Goal: Transaction & Acquisition: Purchase product/service

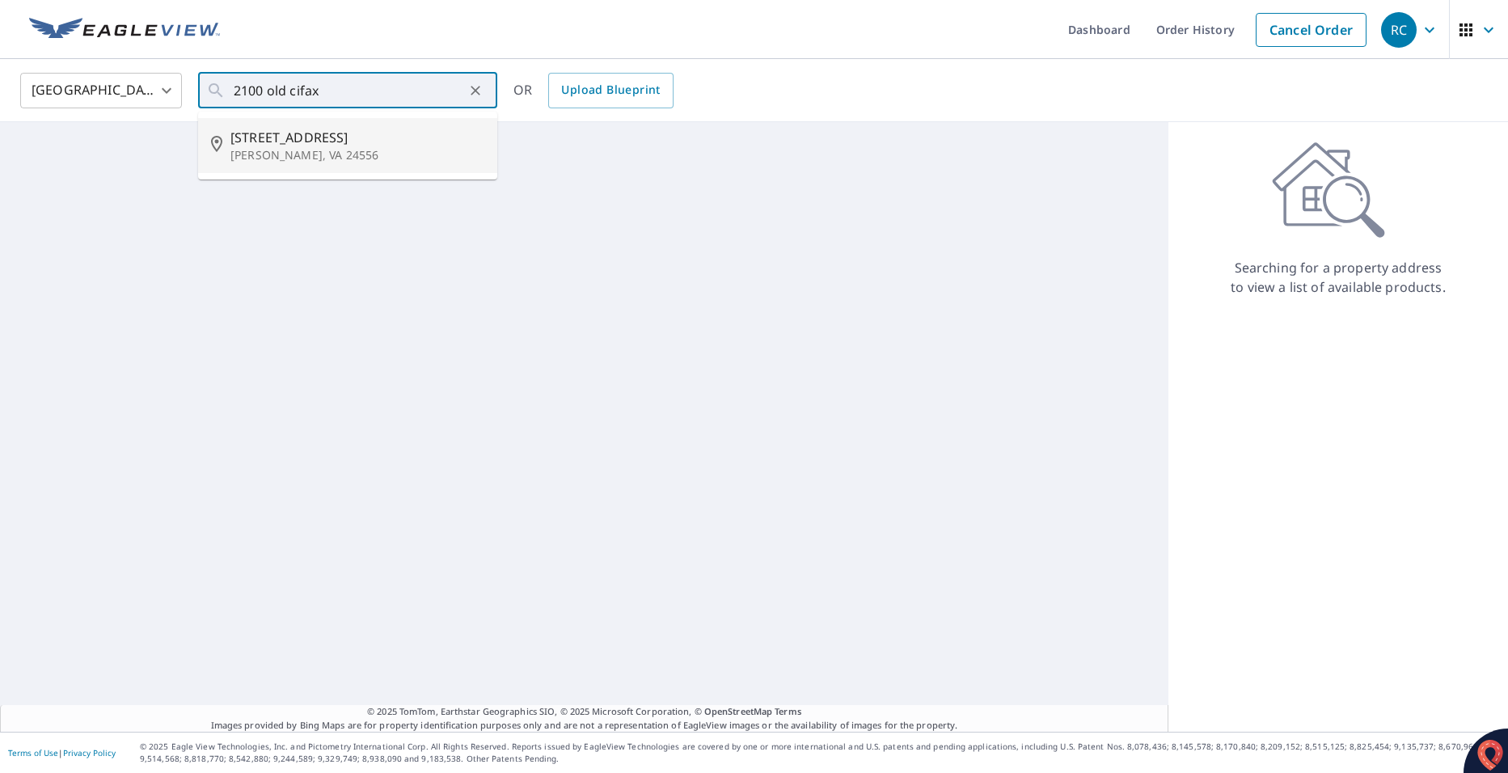
click at [357, 157] on p "[PERSON_NAME], VA 24556" at bounding box center [357, 155] width 254 height 16
type input "[STREET_ADDRESS][PERSON_NAME]"
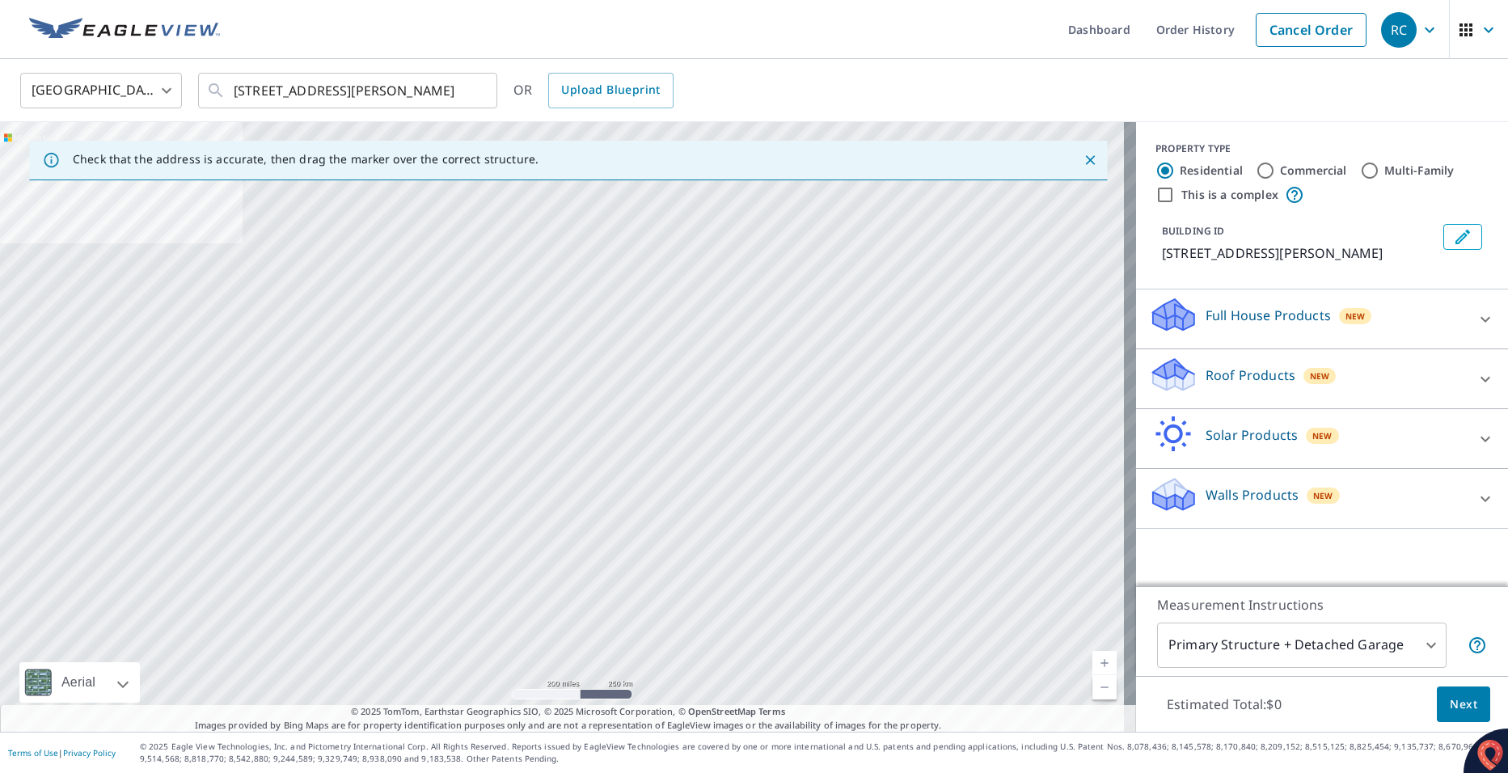
click at [1466, 374] on div at bounding box center [1485, 379] width 39 height 39
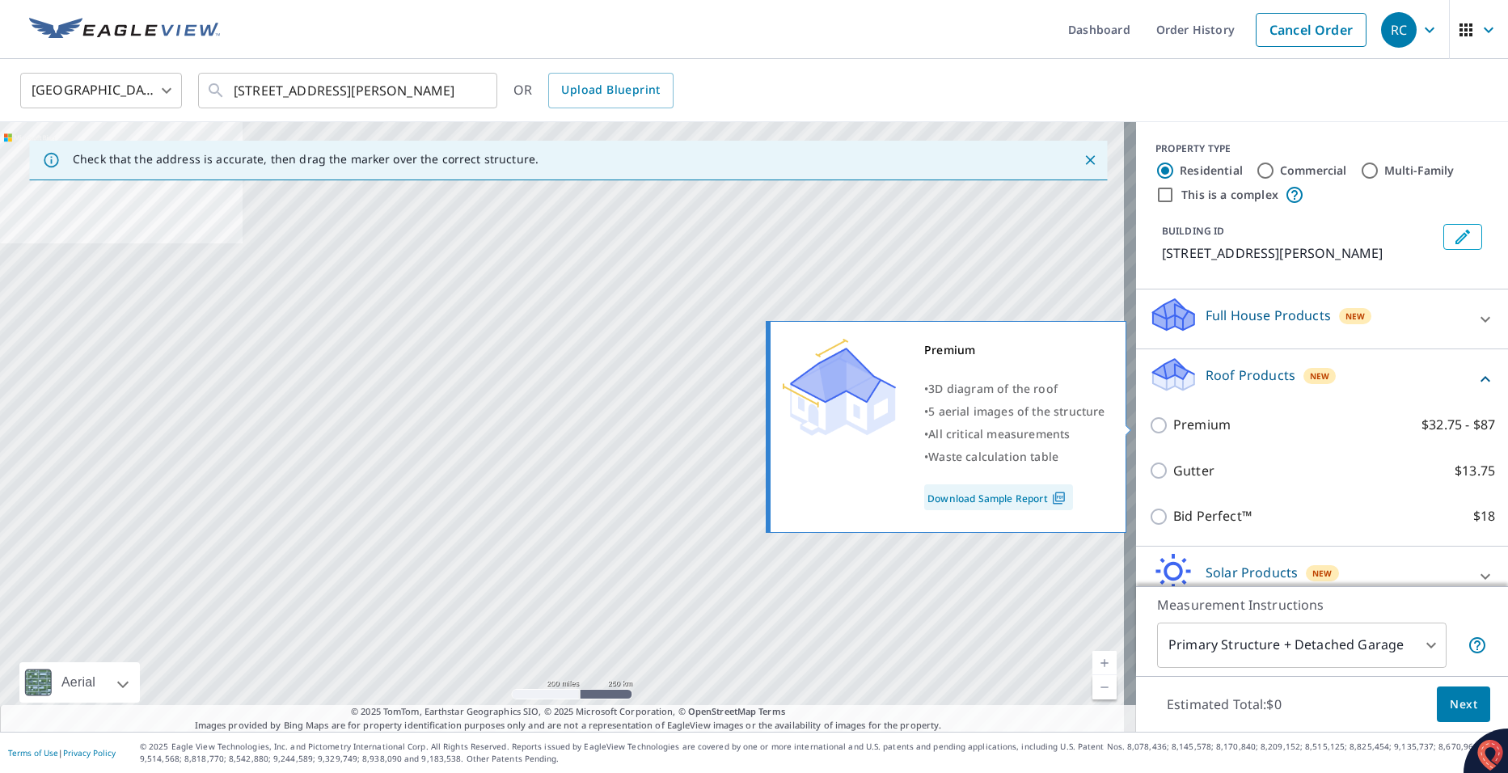
click at [1149, 425] on input "Premium $32.75 - $87" at bounding box center [1161, 425] width 24 height 19
checkbox input "true"
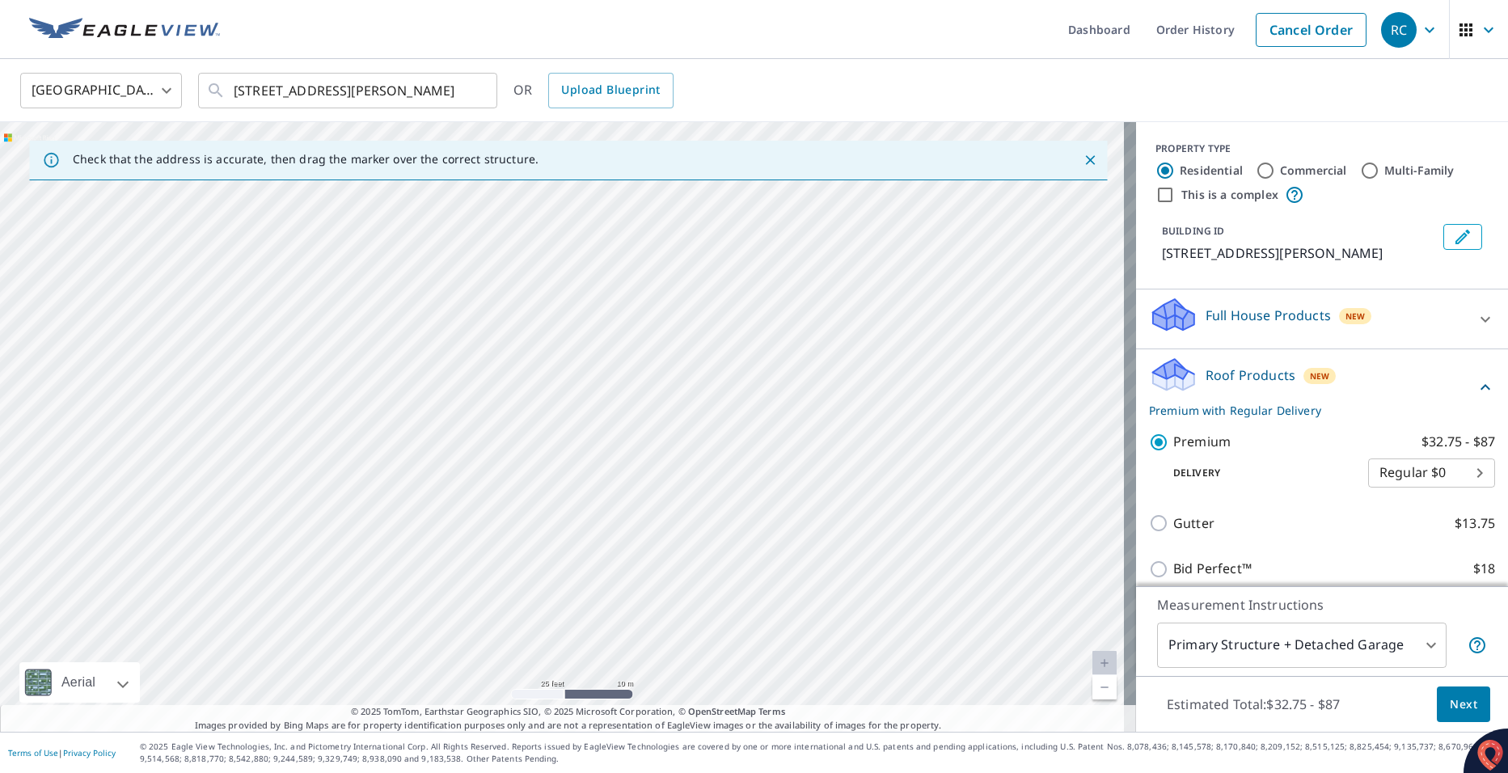
drag, startPoint x: 1058, startPoint y: 394, endPoint x: 793, endPoint y: 611, distance: 342.4
click at [793, 611] on div "[STREET_ADDRESS][PERSON_NAME]" at bounding box center [568, 427] width 1136 height 610
drag, startPoint x: 801, startPoint y: 547, endPoint x: 739, endPoint y: 619, distance: 94.6
click at [747, 611] on div "[STREET_ADDRESS][PERSON_NAME]" at bounding box center [568, 427] width 1136 height 610
drag, startPoint x: 976, startPoint y: 489, endPoint x: 869, endPoint y: 682, distance: 220.1
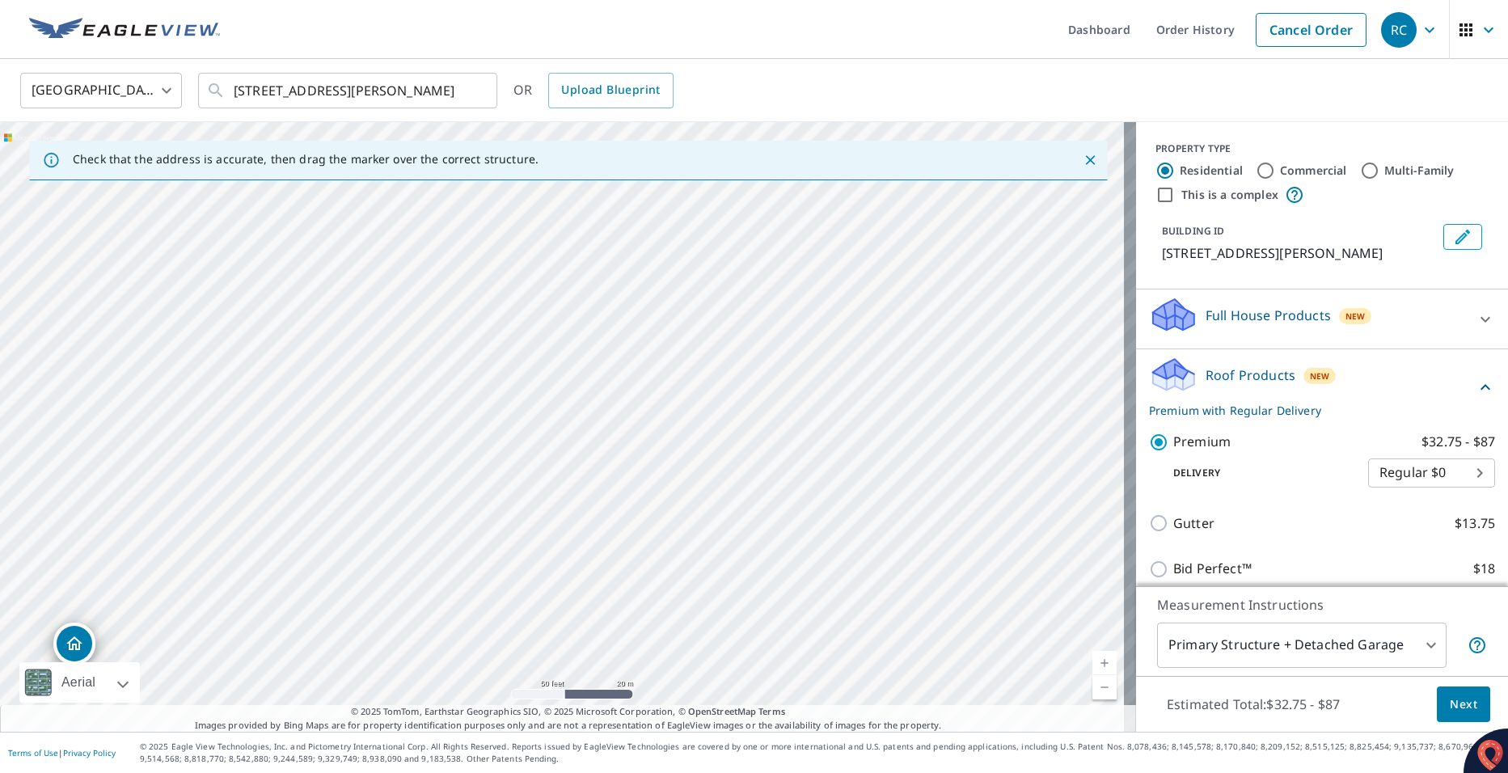
click at [881, 664] on div "[STREET_ADDRESS][PERSON_NAME]" at bounding box center [568, 427] width 1136 height 610
drag, startPoint x: 775, startPoint y: 568, endPoint x: 600, endPoint y: 552, distance: 175.4
click at [705, 558] on div "[STREET_ADDRESS][PERSON_NAME]" at bounding box center [568, 427] width 1136 height 610
click at [1054, 491] on div "[STREET_ADDRESS][PERSON_NAME]" at bounding box center [568, 427] width 1136 height 610
drag, startPoint x: 868, startPoint y: 487, endPoint x: 1051, endPoint y: 755, distance: 325.2
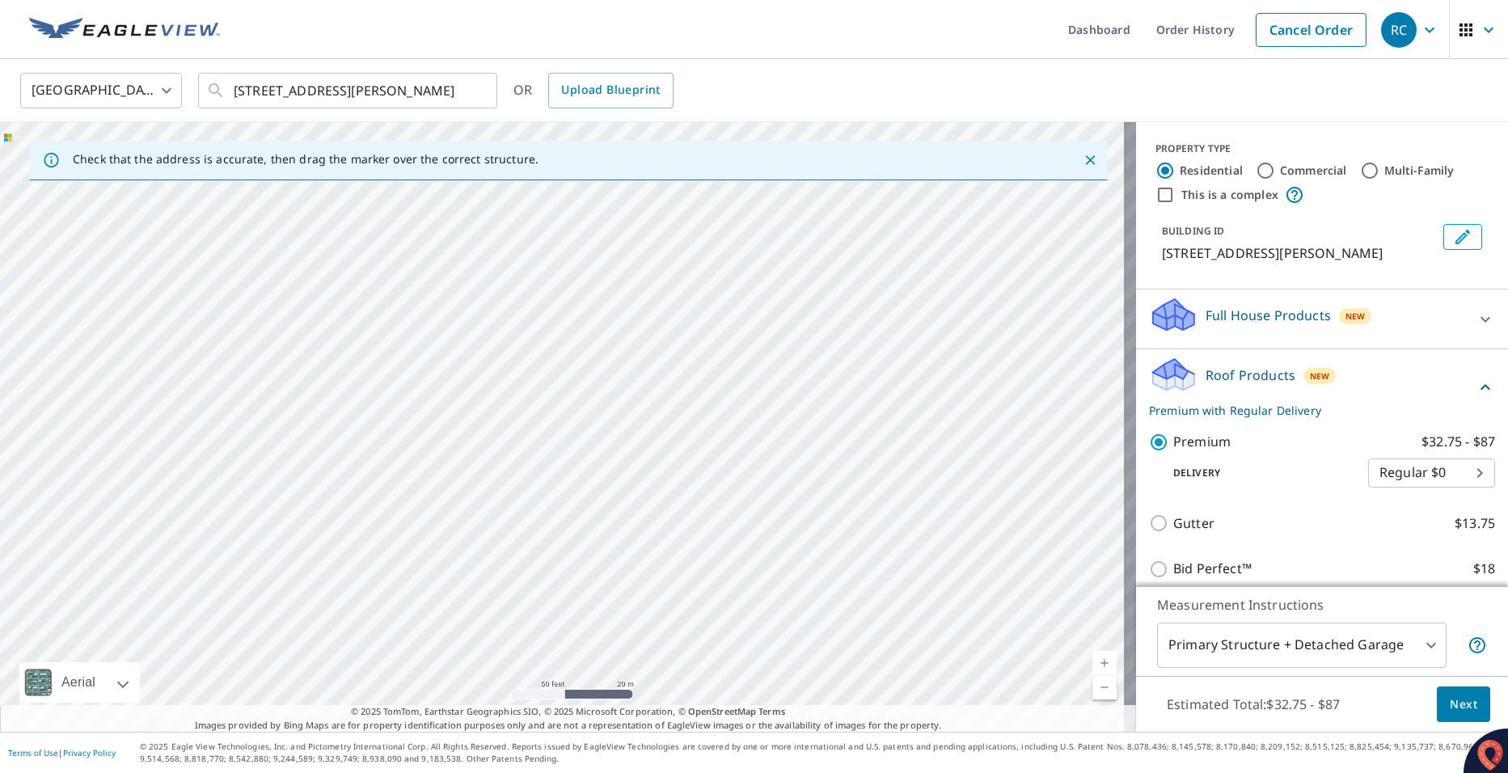
click at [1068, 772] on html "RC RC Dashboard Order History Cancel Order RC United States [GEOGRAPHIC_DATA] ​…" at bounding box center [754, 386] width 1508 height 773
drag, startPoint x: 889, startPoint y: 661, endPoint x: 1016, endPoint y: 772, distance: 169.0
click at [982, 751] on div "Dashboard Order History Cancel Order RC United States [GEOGRAPHIC_DATA] ​ [STRE…" at bounding box center [754, 386] width 1508 height 773
drag, startPoint x: 736, startPoint y: 619, endPoint x: 690, endPoint y: 737, distance: 127.5
click at [691, 742] on div "Dashboard Order History Cancel Order RC United States [GEOGRAPHIC_DATA] ​ [STRE…" at bounding box center [754, 386] width 1508 height 773
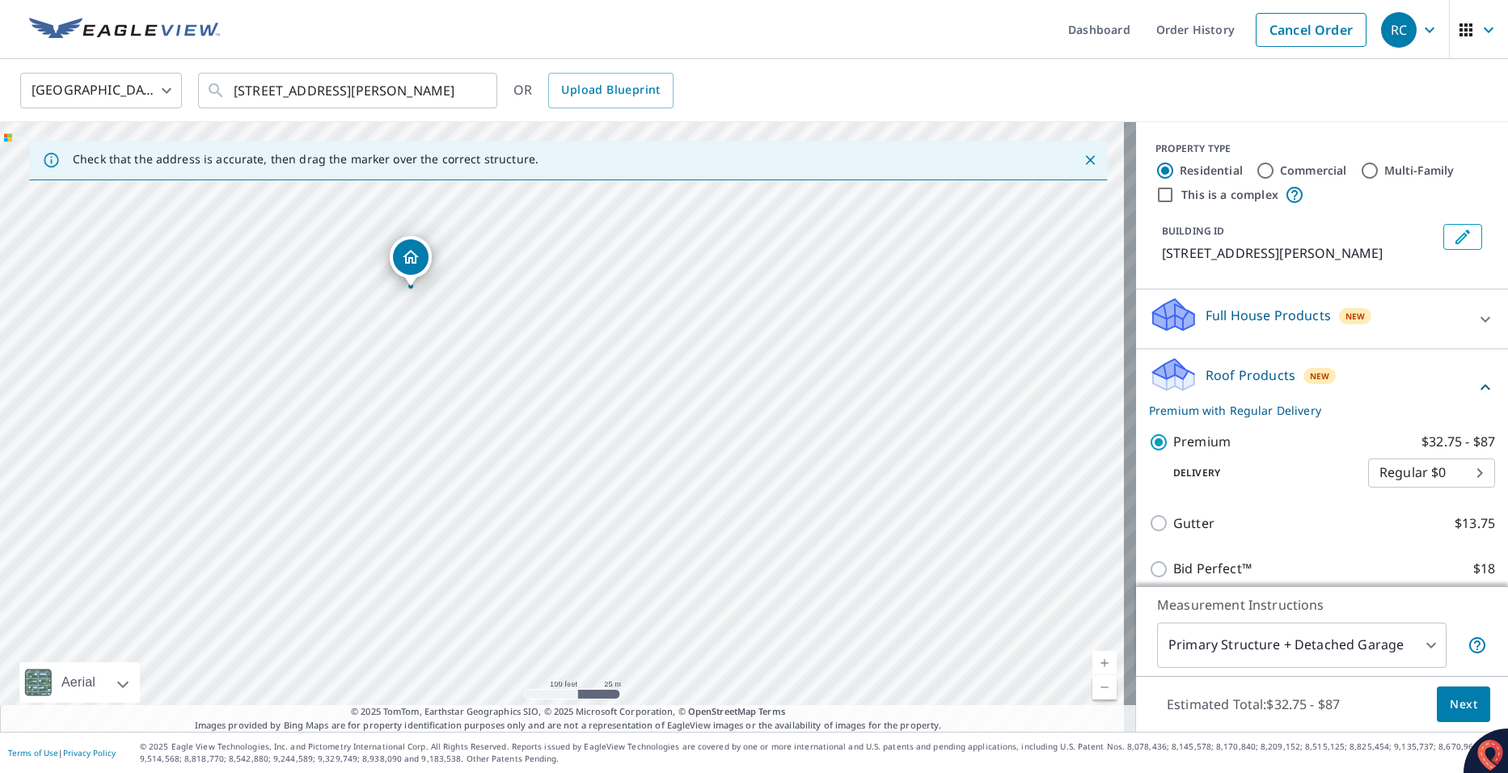
drag, startPoint x: 678, startPoint y: 597, endPoint x: 742, endPoint y: 92, distance: 508.6
click at [742, 92] on div "United States US ​ [STREET_ADDRESS][PERSON_NAME] ​ OR Upload Blueprint Check th…" at bounding box center [754, 395] width 1508 height 673
click at [1415, 642] on body "RC RC Dashboard Order History Cancel Order RC United States [GEOGRAPHIC_DATA] ​…" at bounding box center [754, 386] width 1508 height 773
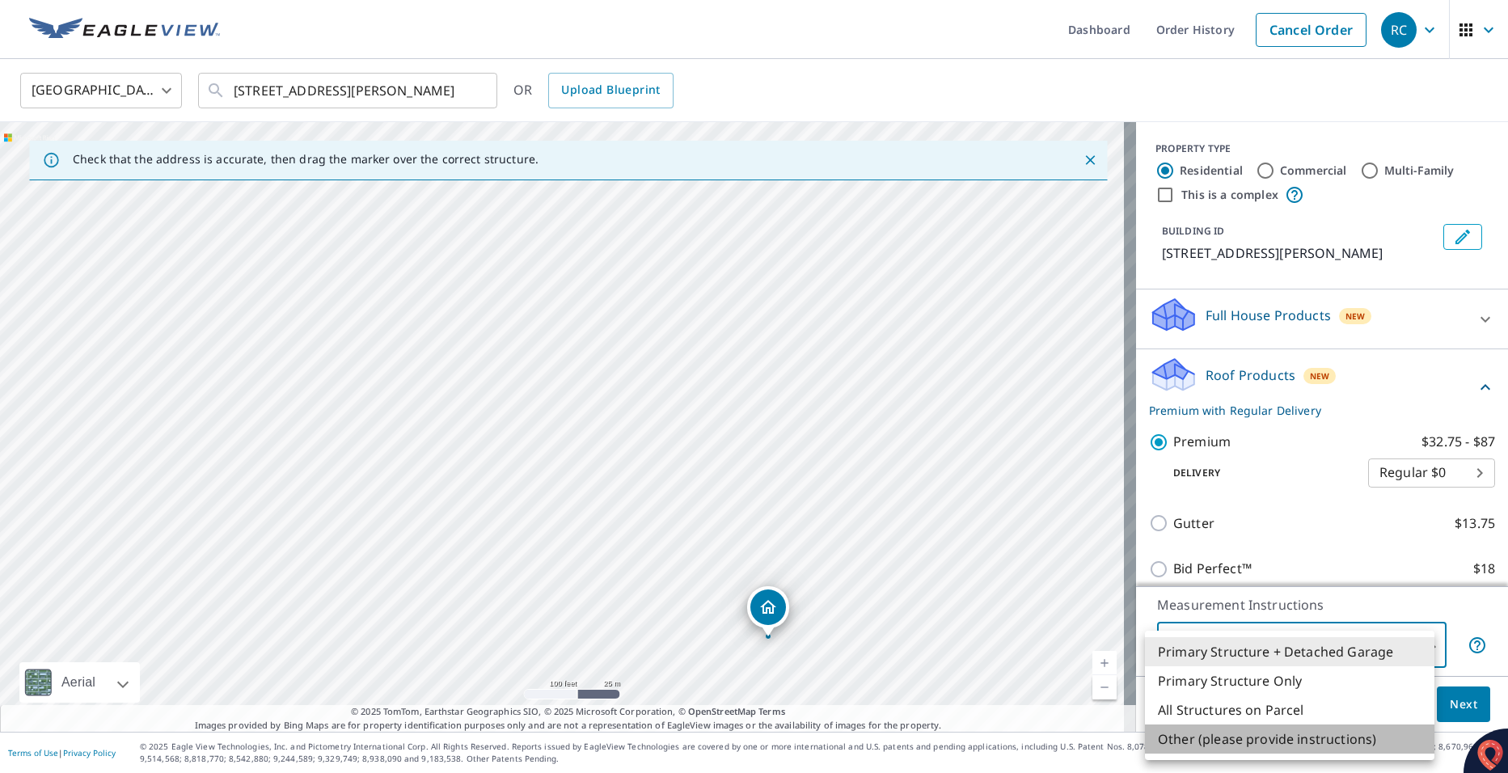
click at [1317, 747] on li "Other (please provide instructions)" at bounding box center [1289, 739] width 289 height 29
type input "5"
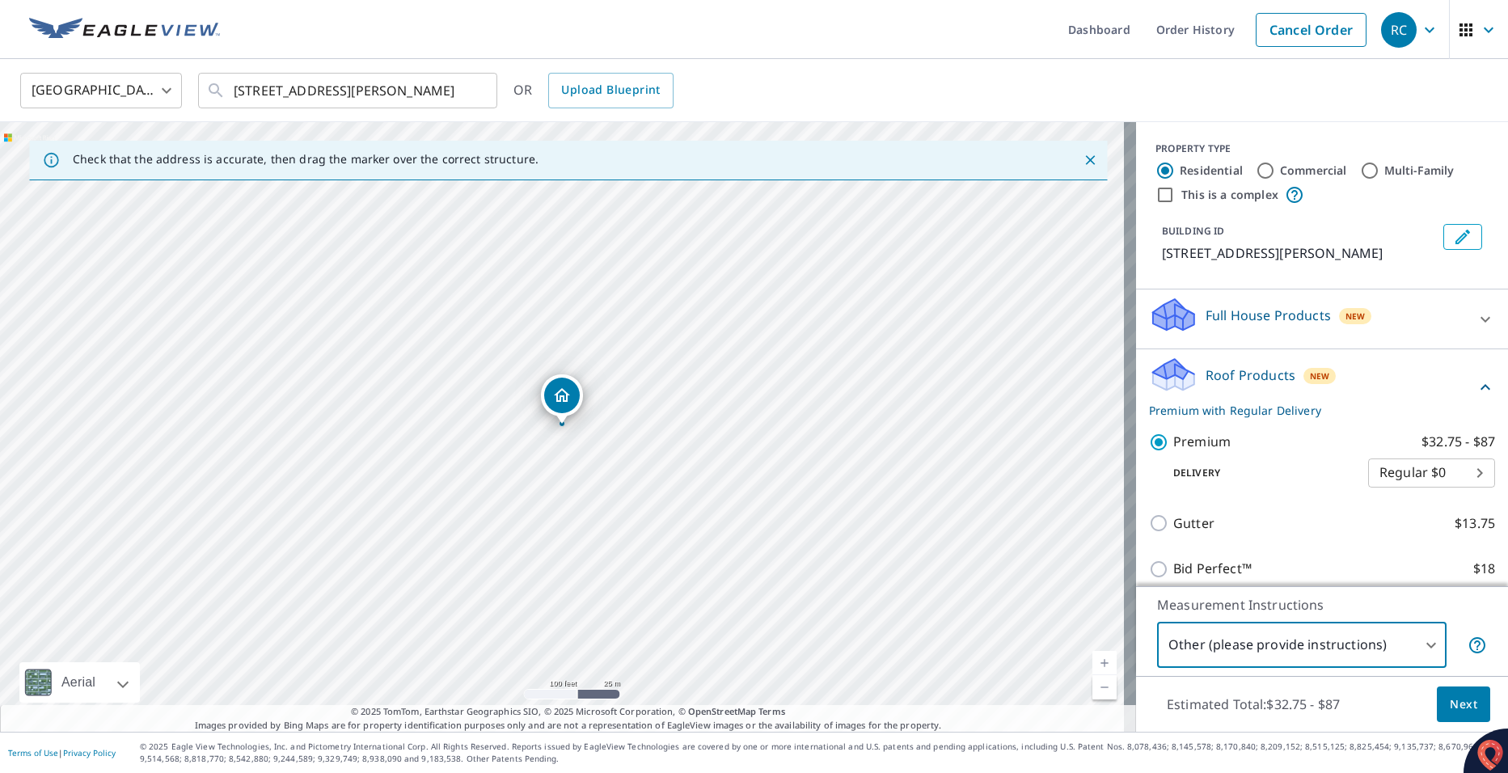
click at [1450, 711] on span "Next" at bounding box center [1463, 705] width 27 height 20
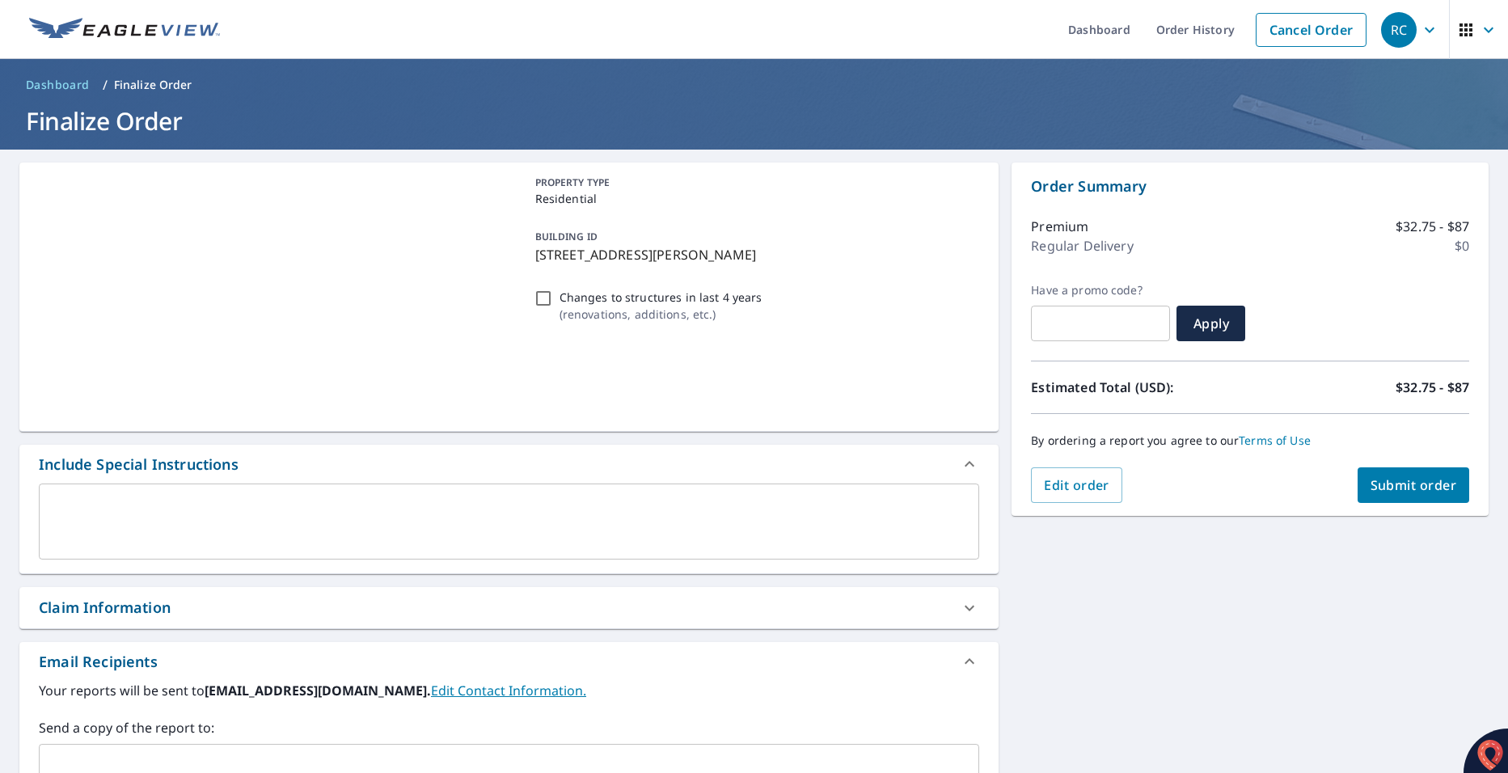
click at [67, 519] on textarea at bounding box center [509, 522] width 918 height 46
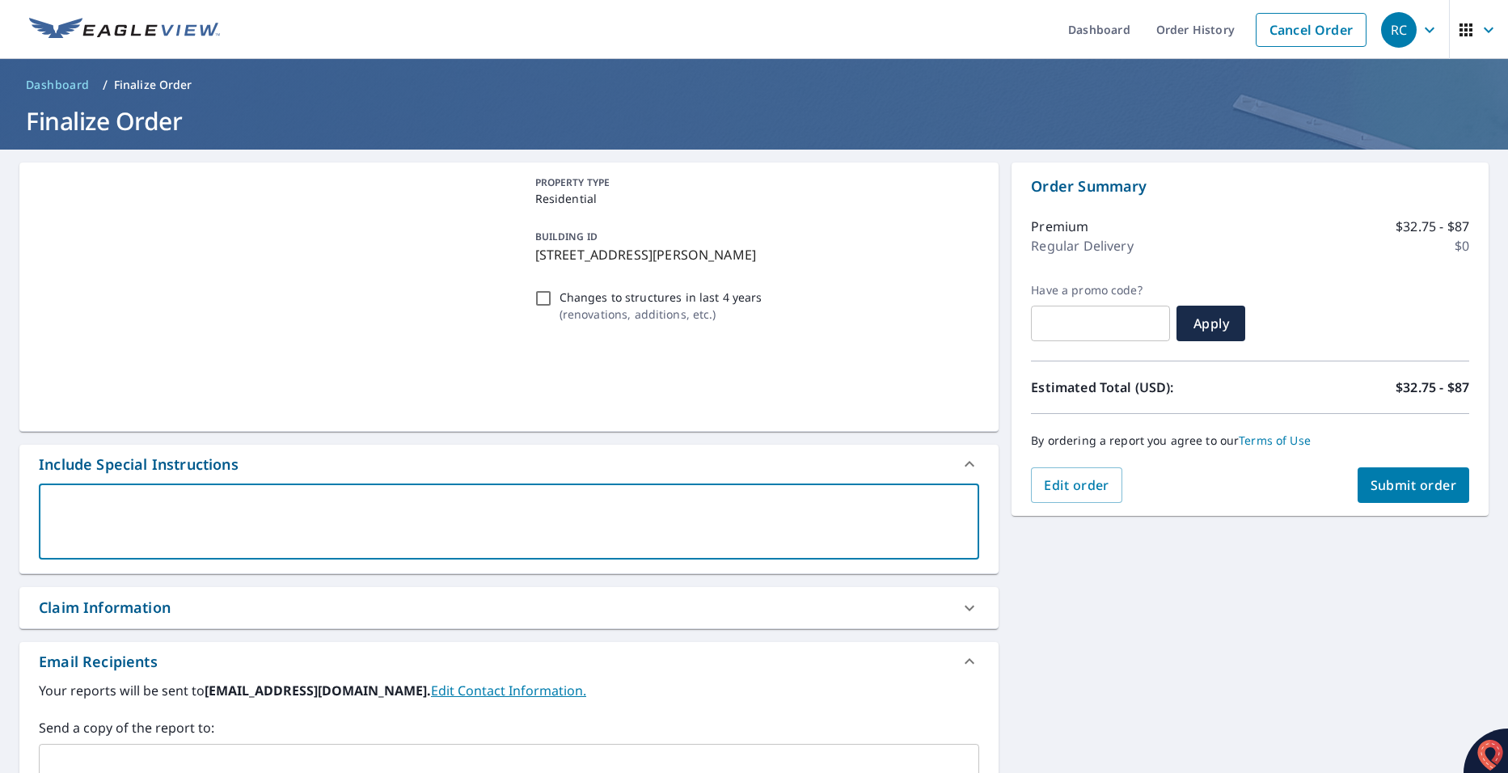
type textarea "n"
type textarea "x"
type textarea "na"
type textarea "x"
type textarea "n"
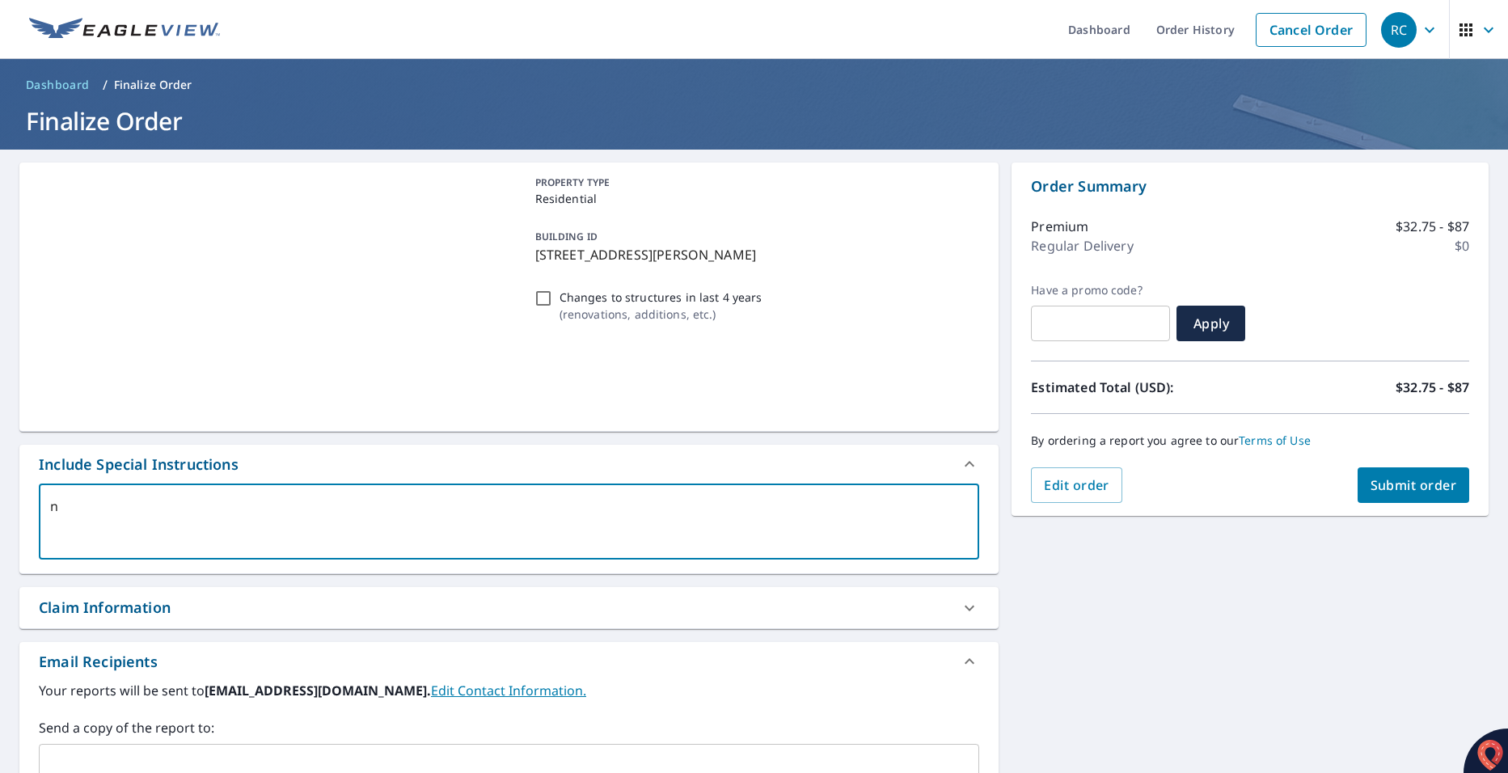
type textarea "x"
type textarea "m"
type textarea "x"
type textarea "ma"
type textarea "x"
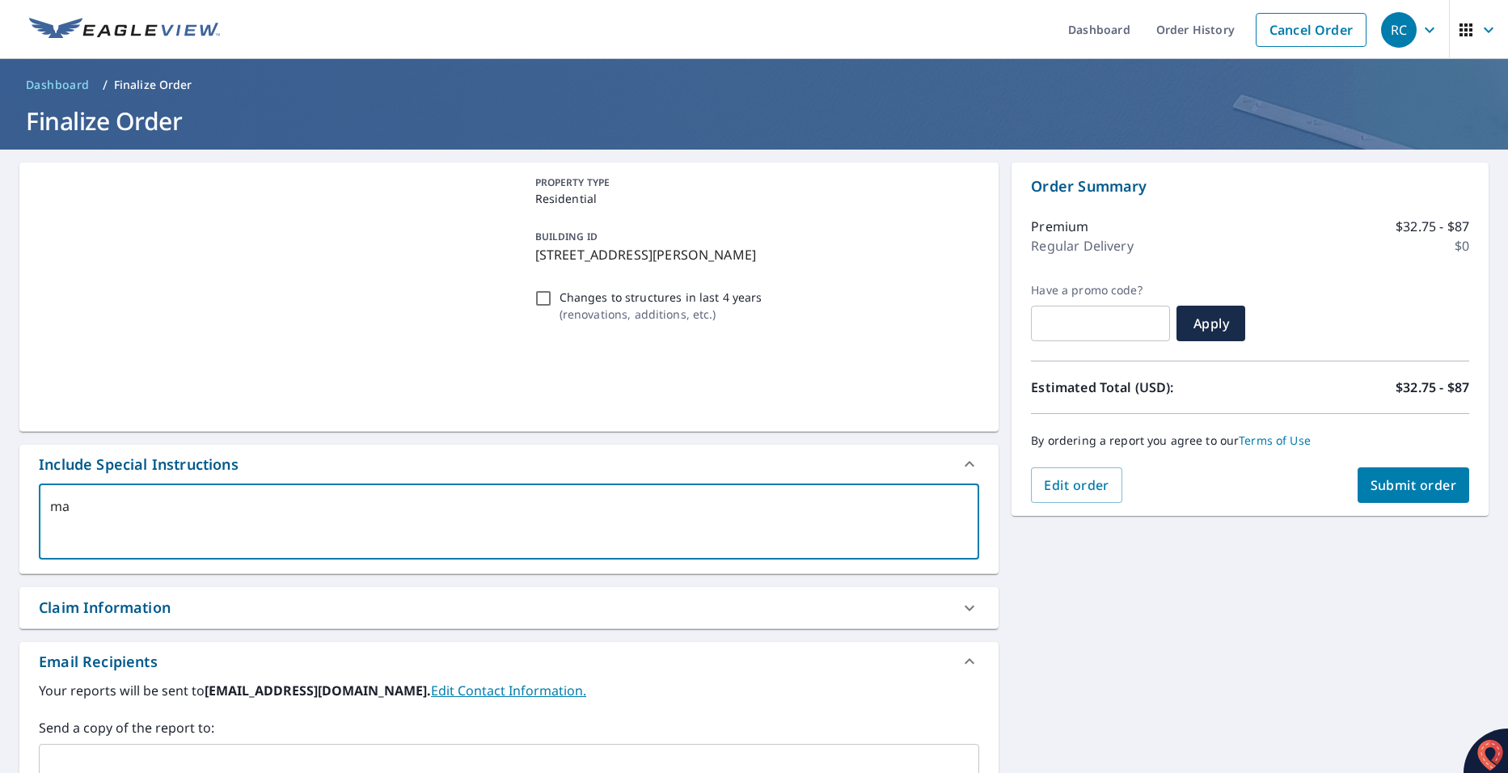
type textarea "mai"
type textarea "x"
type textarea "main"
type textarea "x"
type textarea "main"
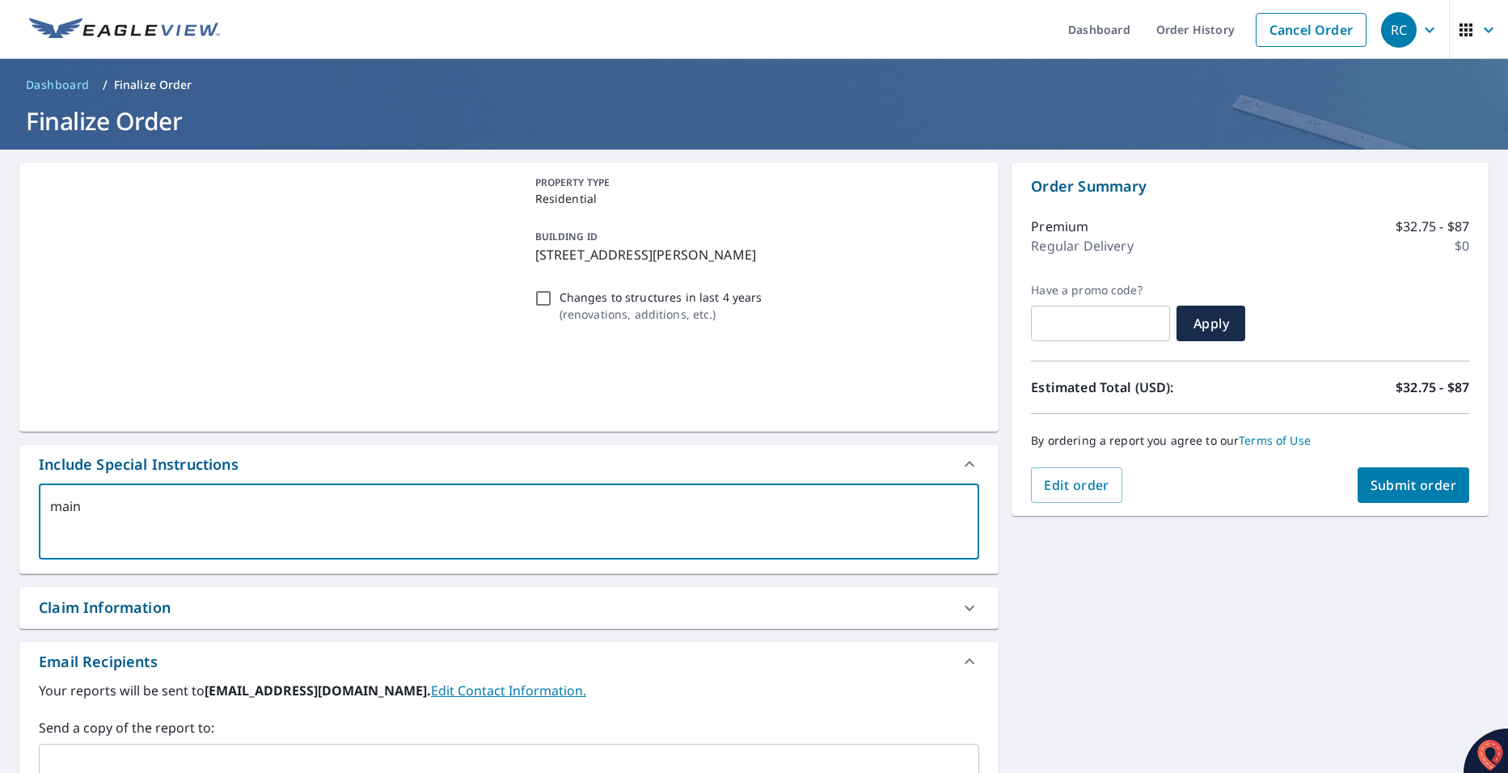
type textarea "x"
type textarea "main h"
type textarea "x"
type textarea "main ho"
type textarea "x"
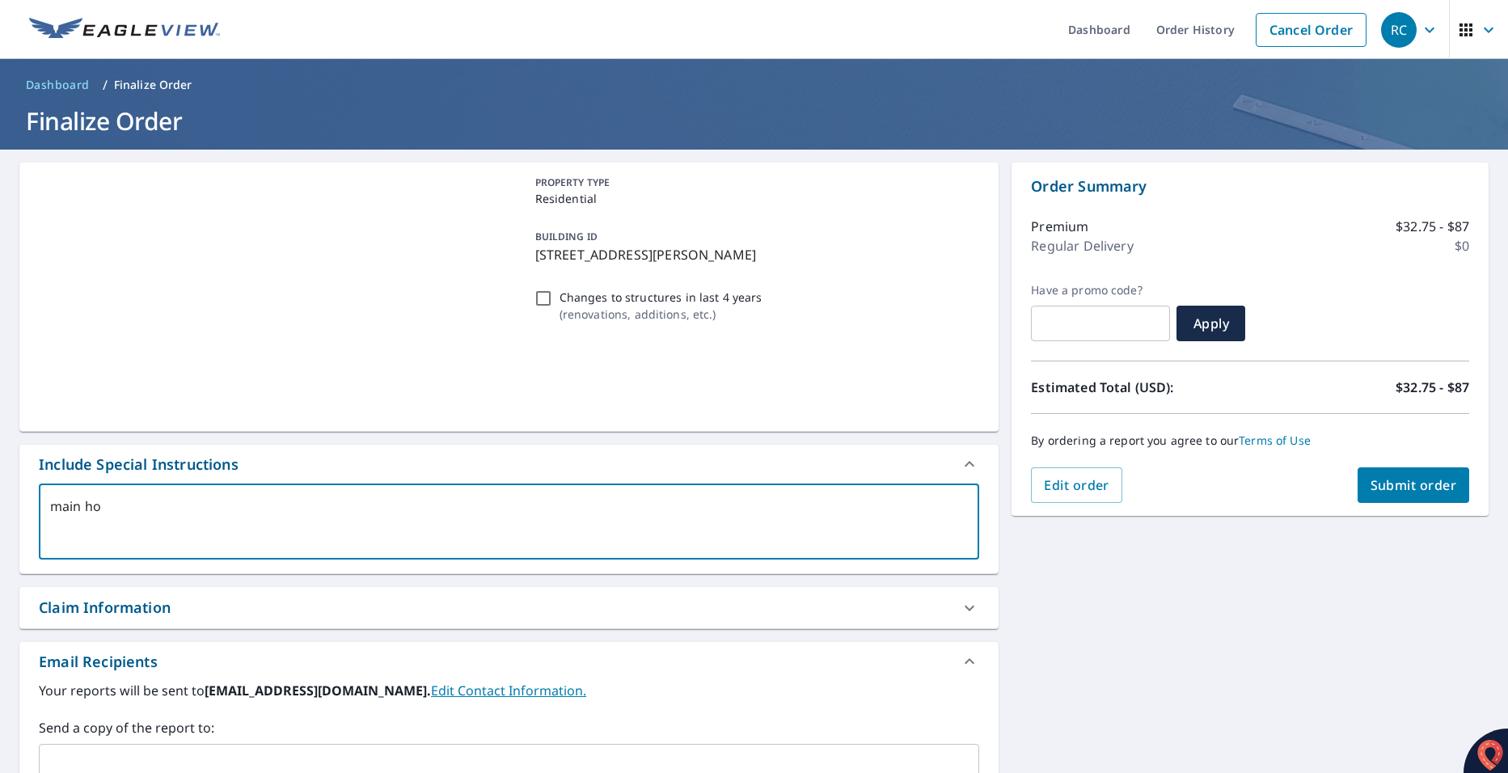
type textarea "main hou"
type textarea "x"
type textarea "main hous"
type textarea "x"
type textarea "main house"
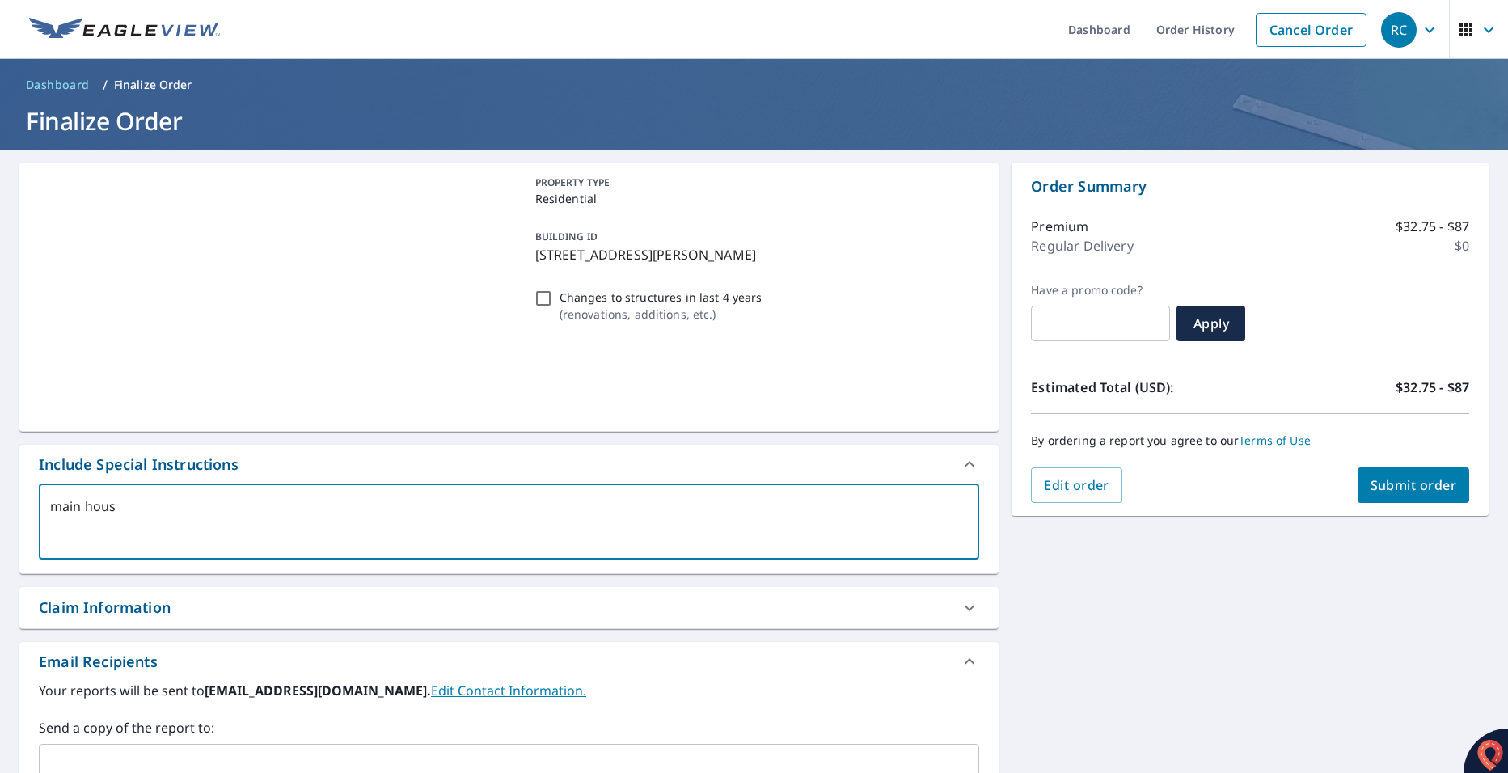
type textarea "x"
type textarea "main house"
type textarea "x"
type textarea "main house a"
type textarea "x"
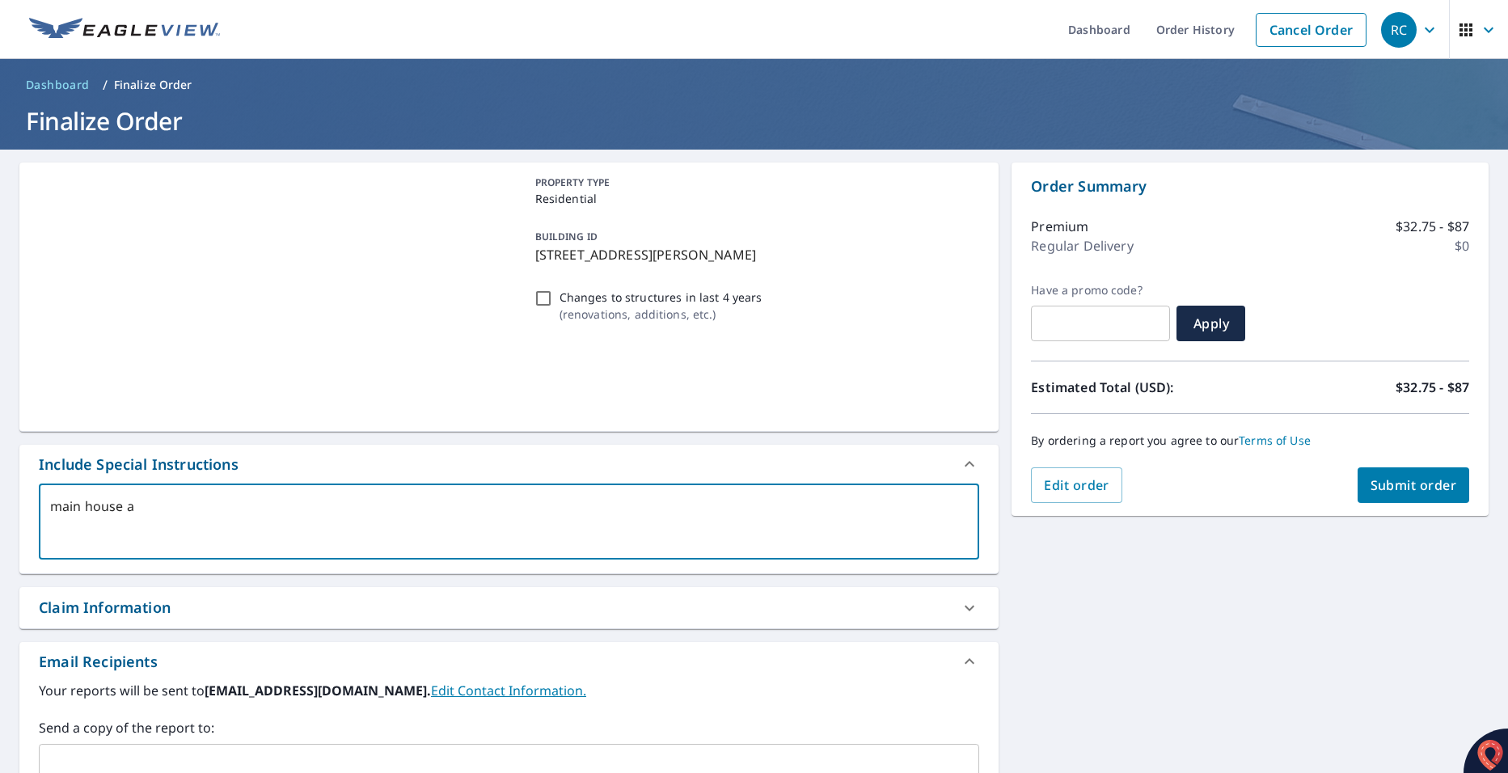
type textarea "main house an"
type textarea "x"
type textarea "main house and"
type textarea "x"
type textarea "main house and"
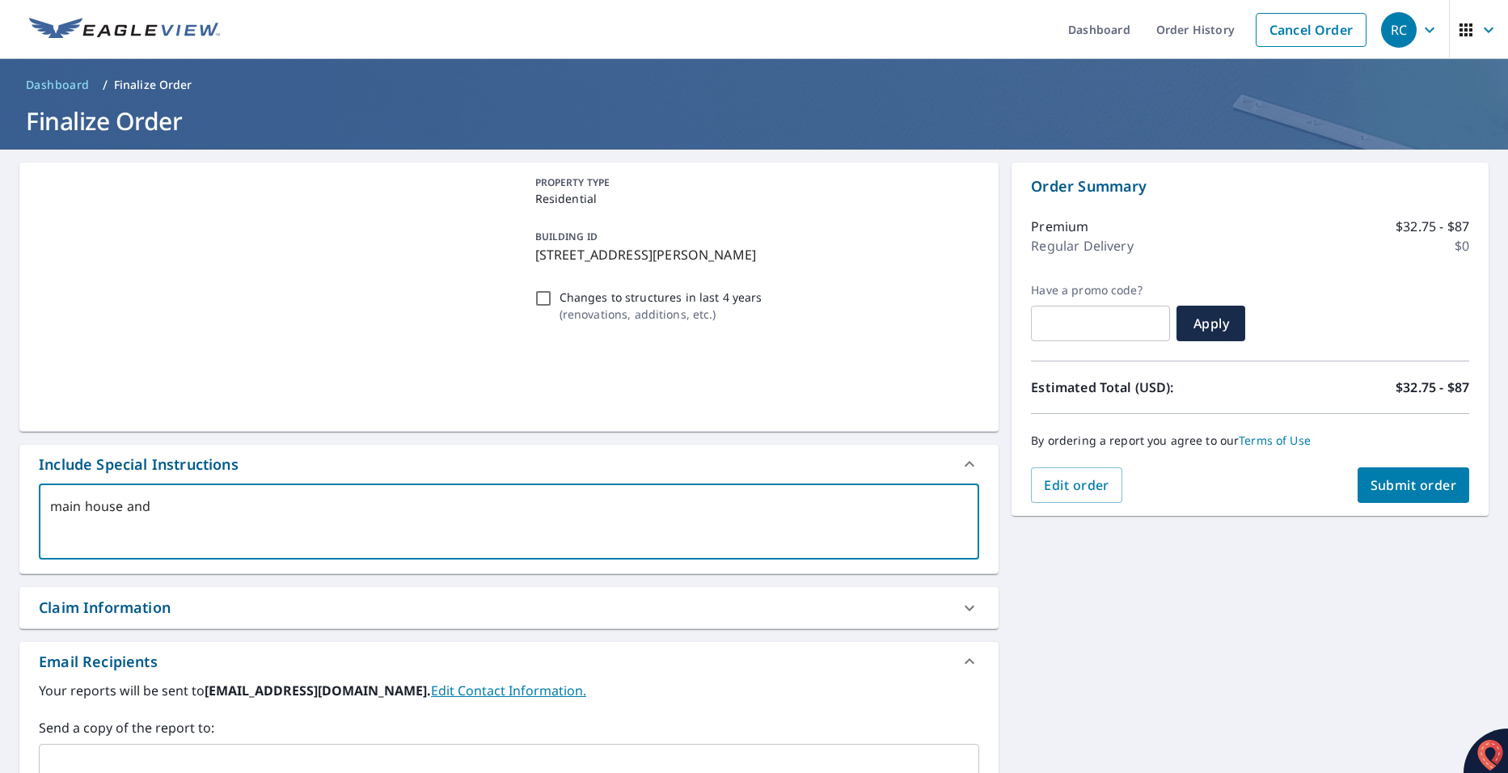
type textarea "x"
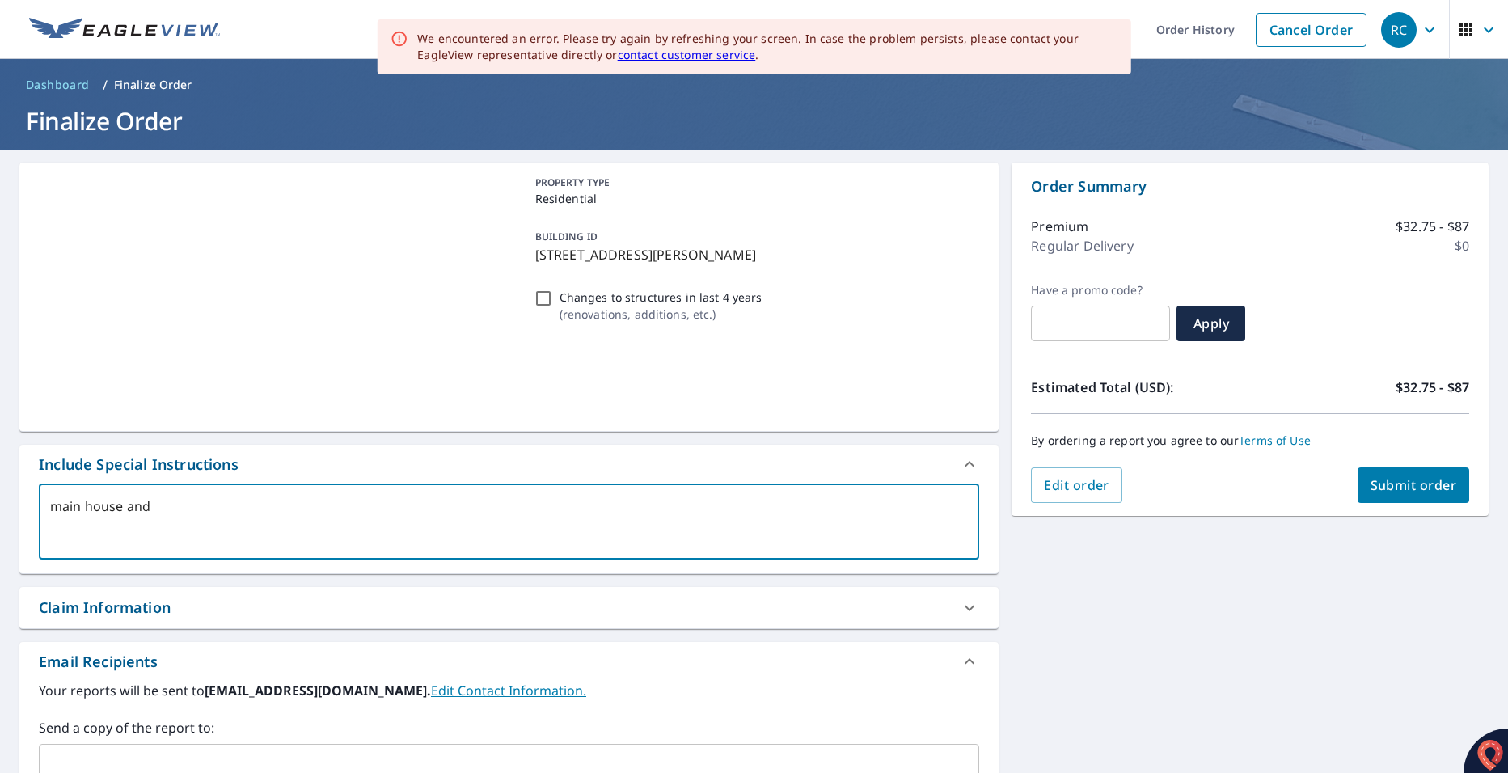
type textarea "main house and t"
type textarea "x"
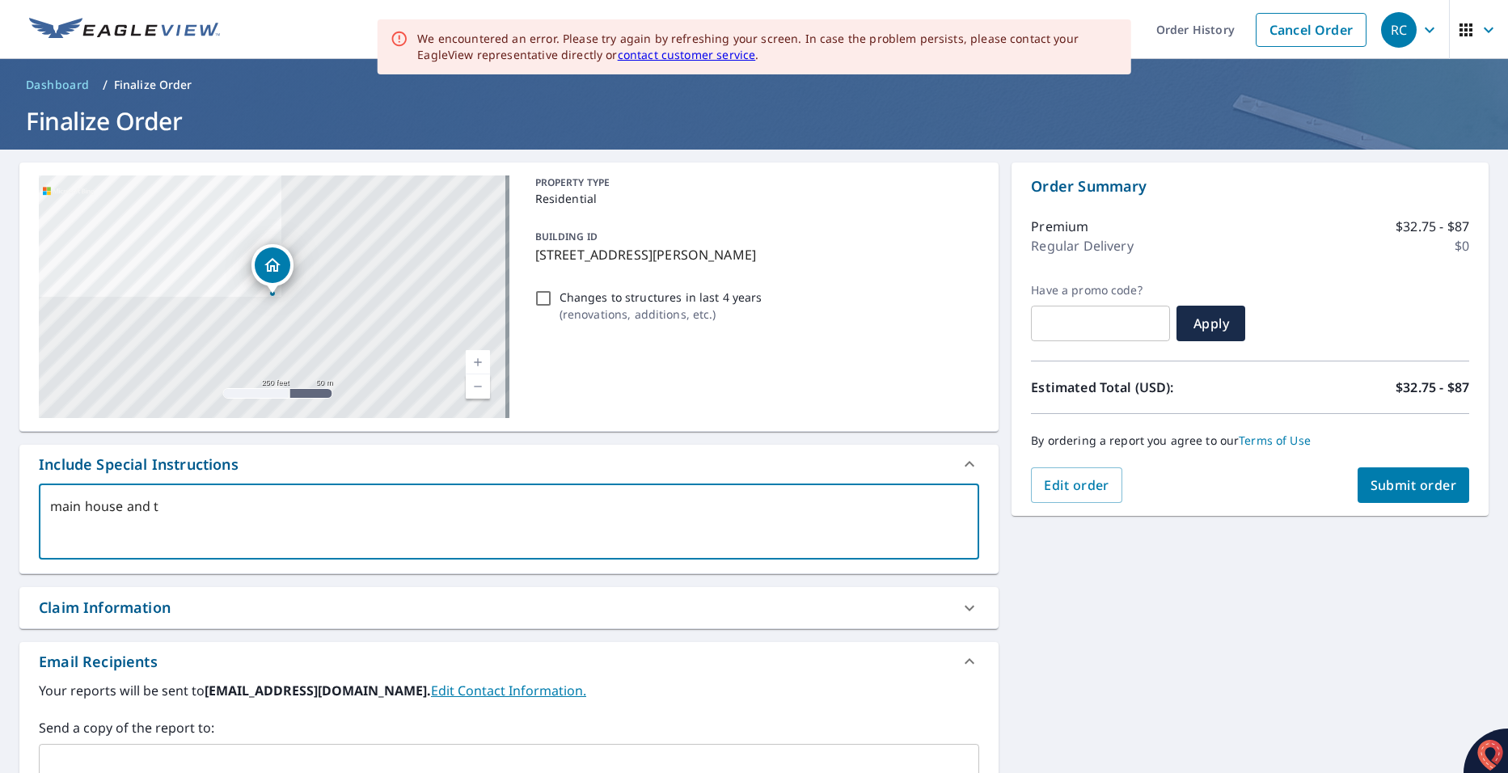
type textarea "main house and tw"
type textarea "x"
type textarea "main house and two"
type textarea "x"
type textarea "main house and two"
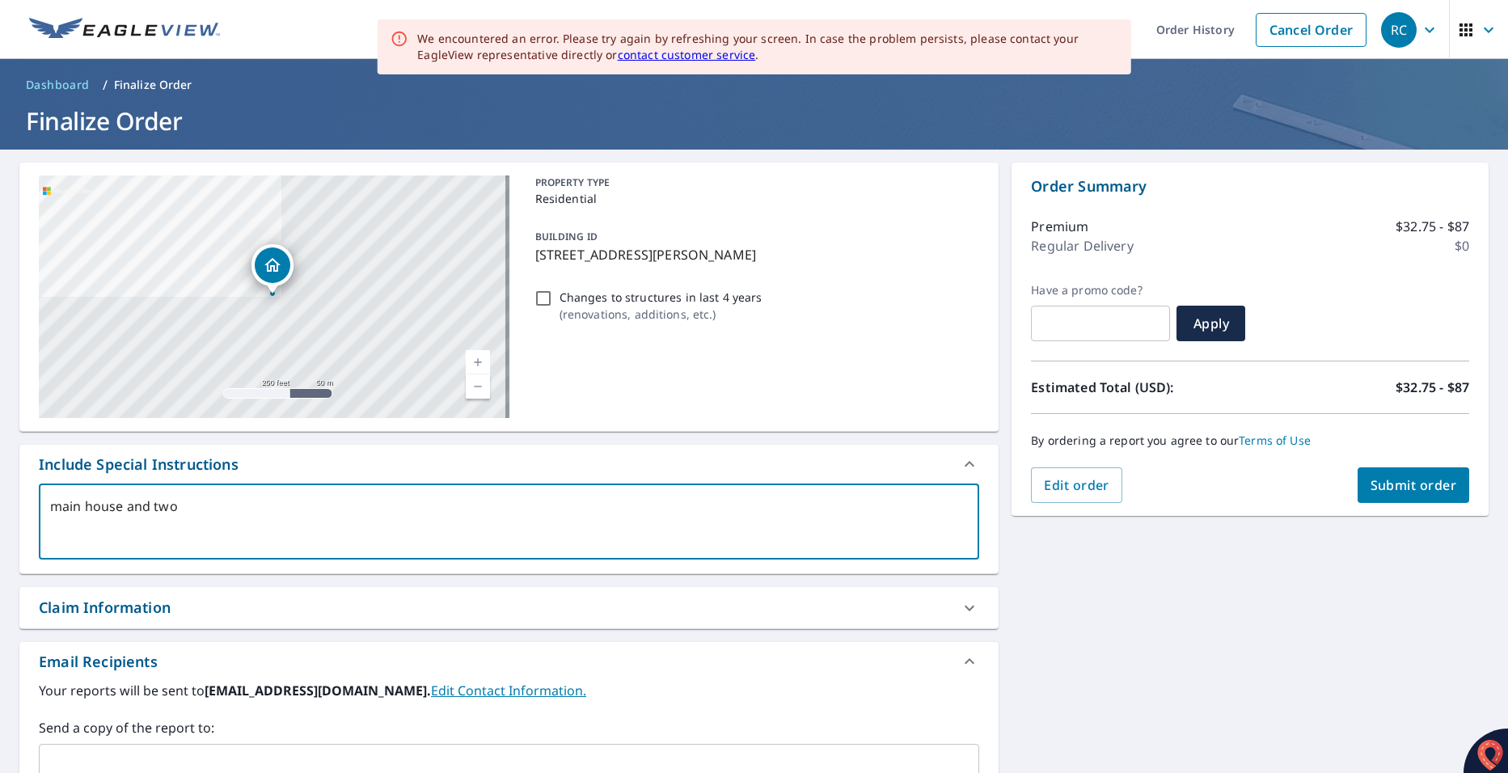
type textarea "x"
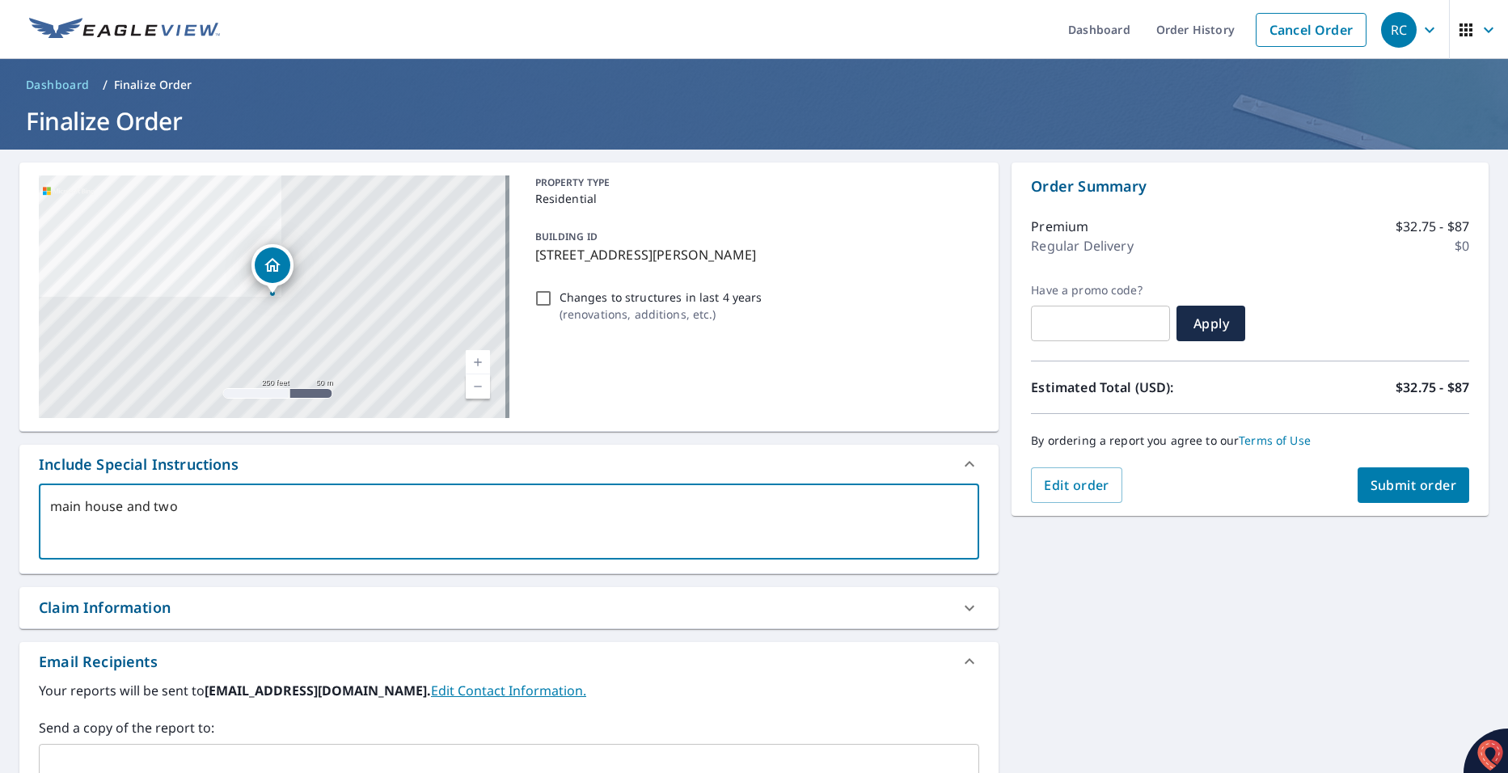
type textarea "main house and two s"
type textarea "x"
type textarea "main house and two st"
type textarea "x"
type textarea "main house and two stu"
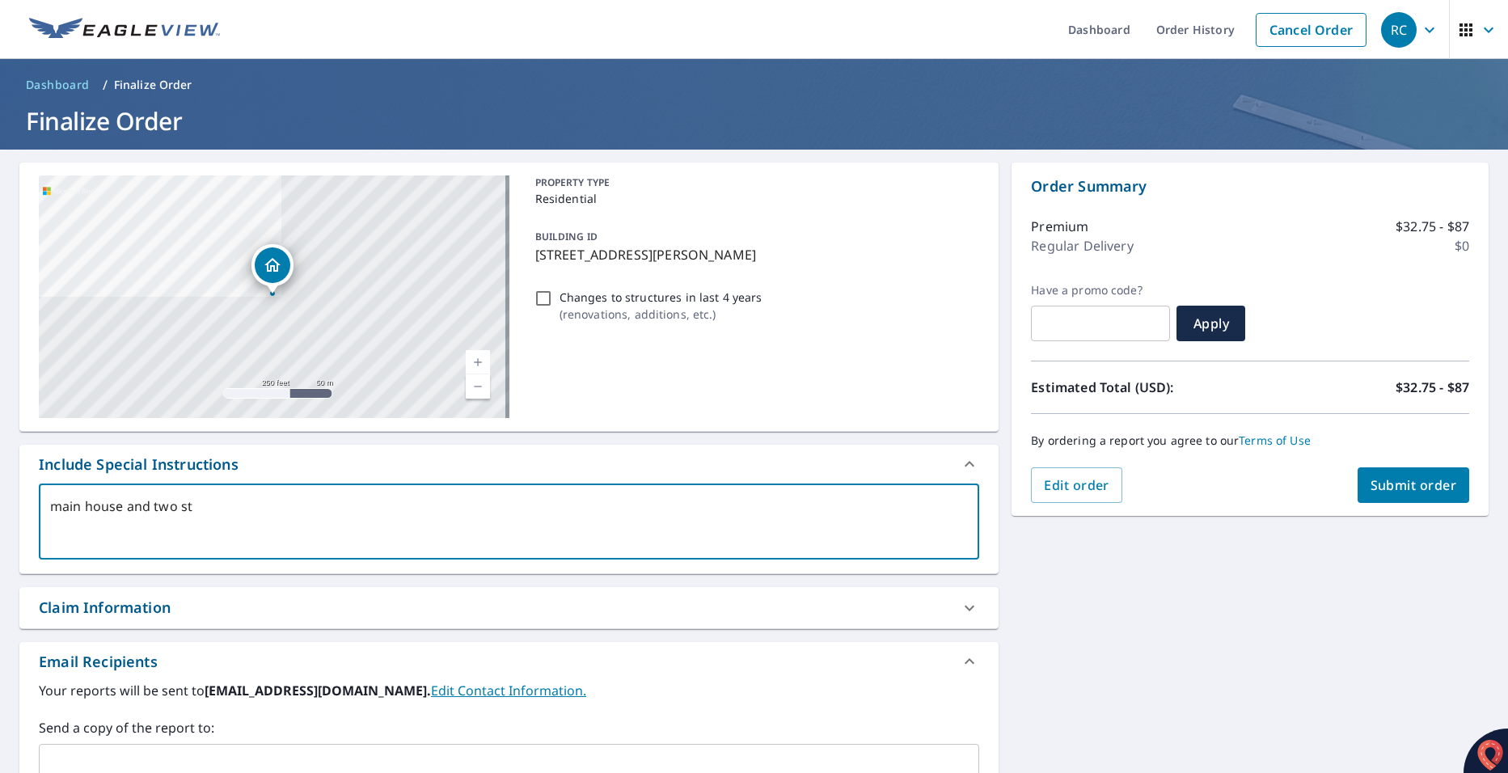
type textarea "x"
type textarea "main house and two stuc"
type textarea "x"
type textarea "main house and two stucu"
type textarea "x"
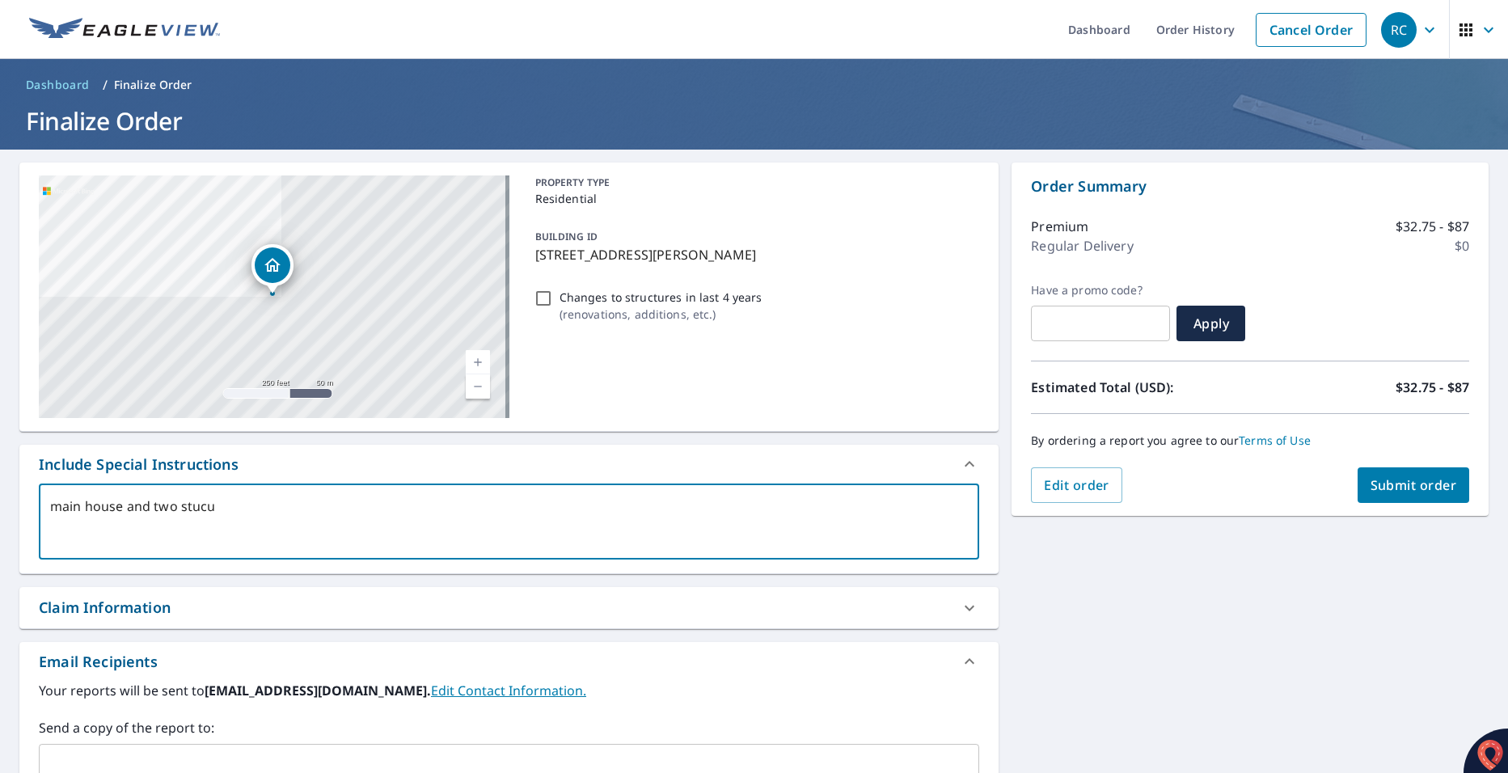
type textarea "main house and two stucut"
type textarea "x"
type textarea "main house and two stucute"
type textarea "x"
type textarea "main house and two stucuter"
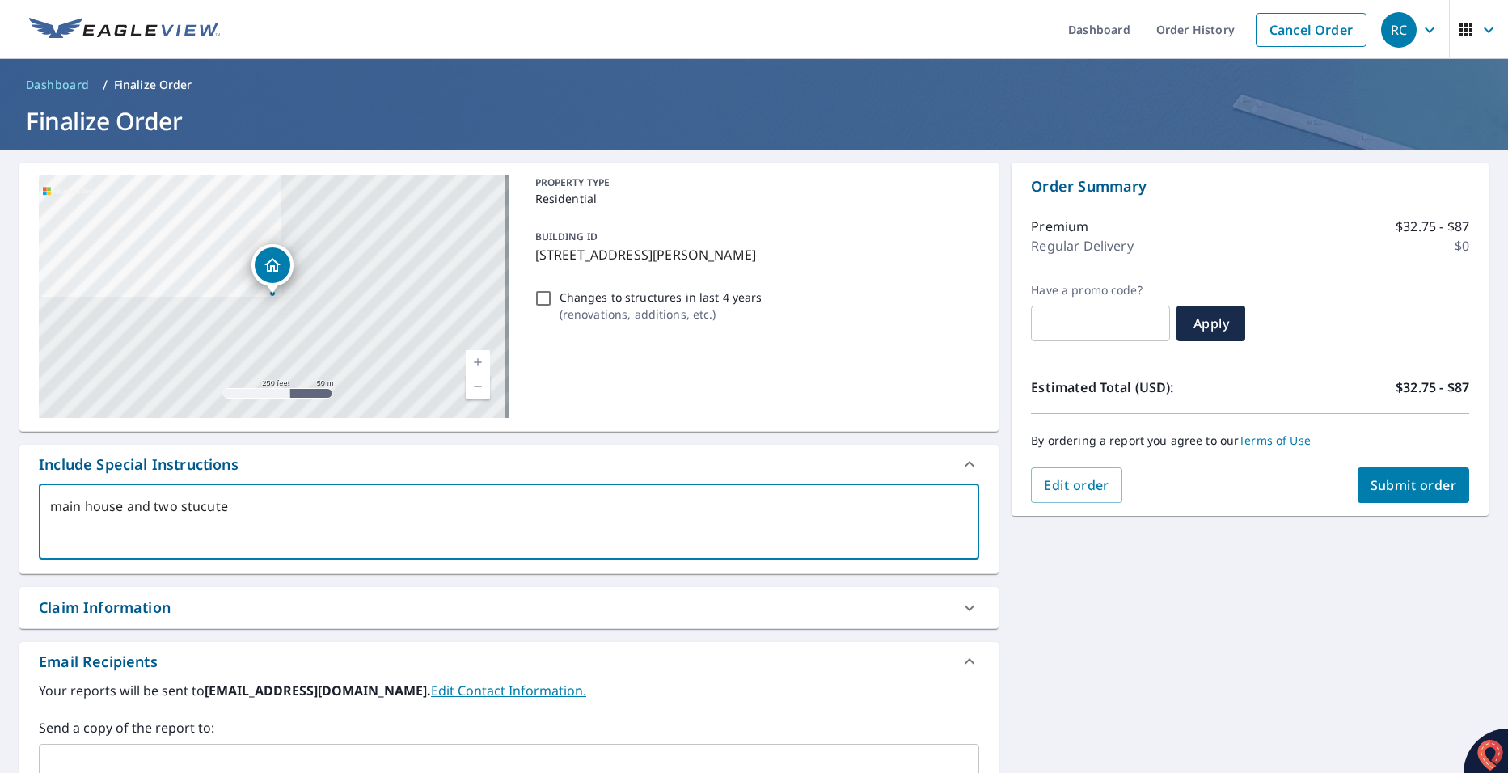
type textarea "x"
type textarea "main house and two stucuters"
type textarea "x"
type textarea "main house and two stucuters"
type textarea "x"
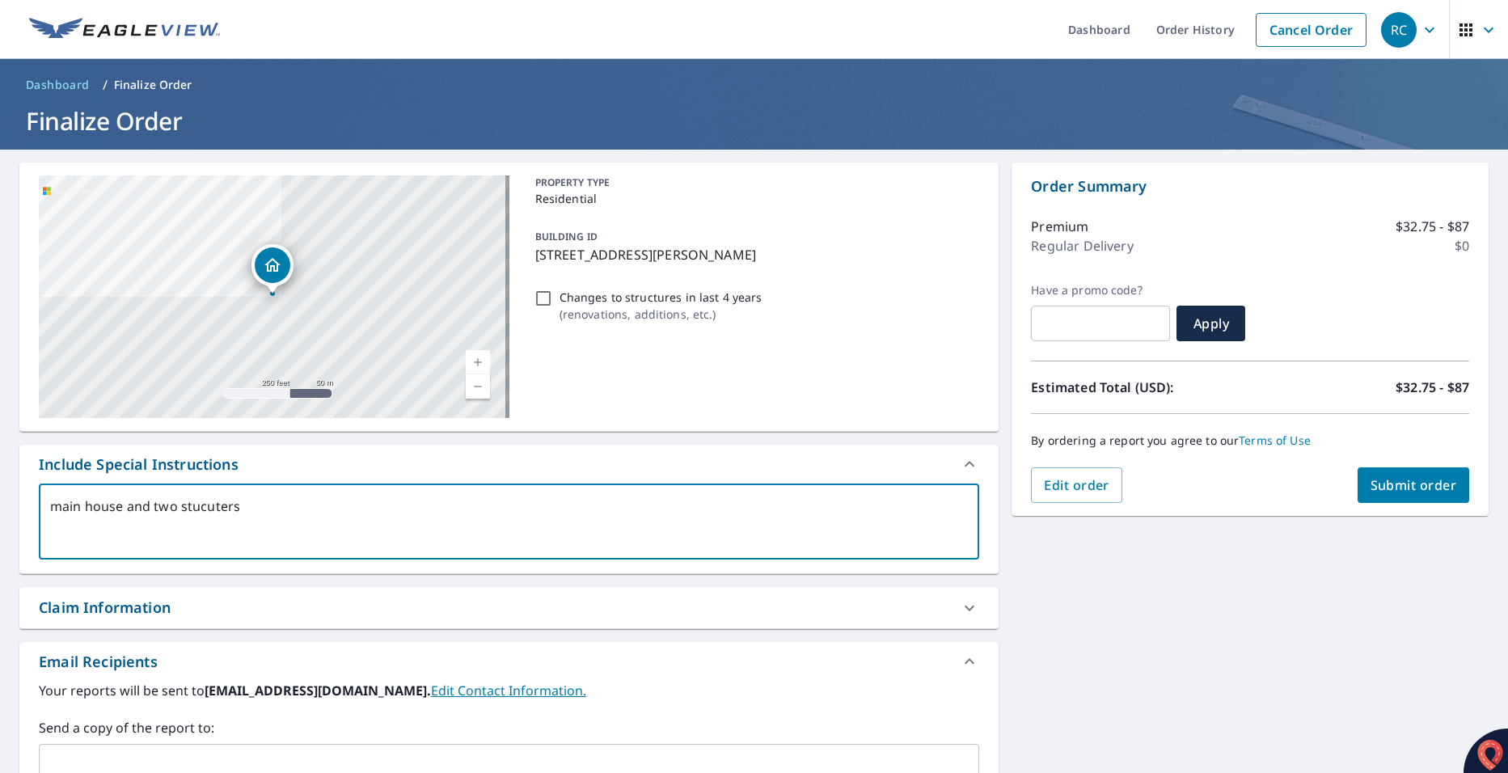
type textarea "main house and two stucuters"
type textarea "x"
type textarea "main house and two stucuter"
type textarea "x"
type textarea "main house and two stucute"
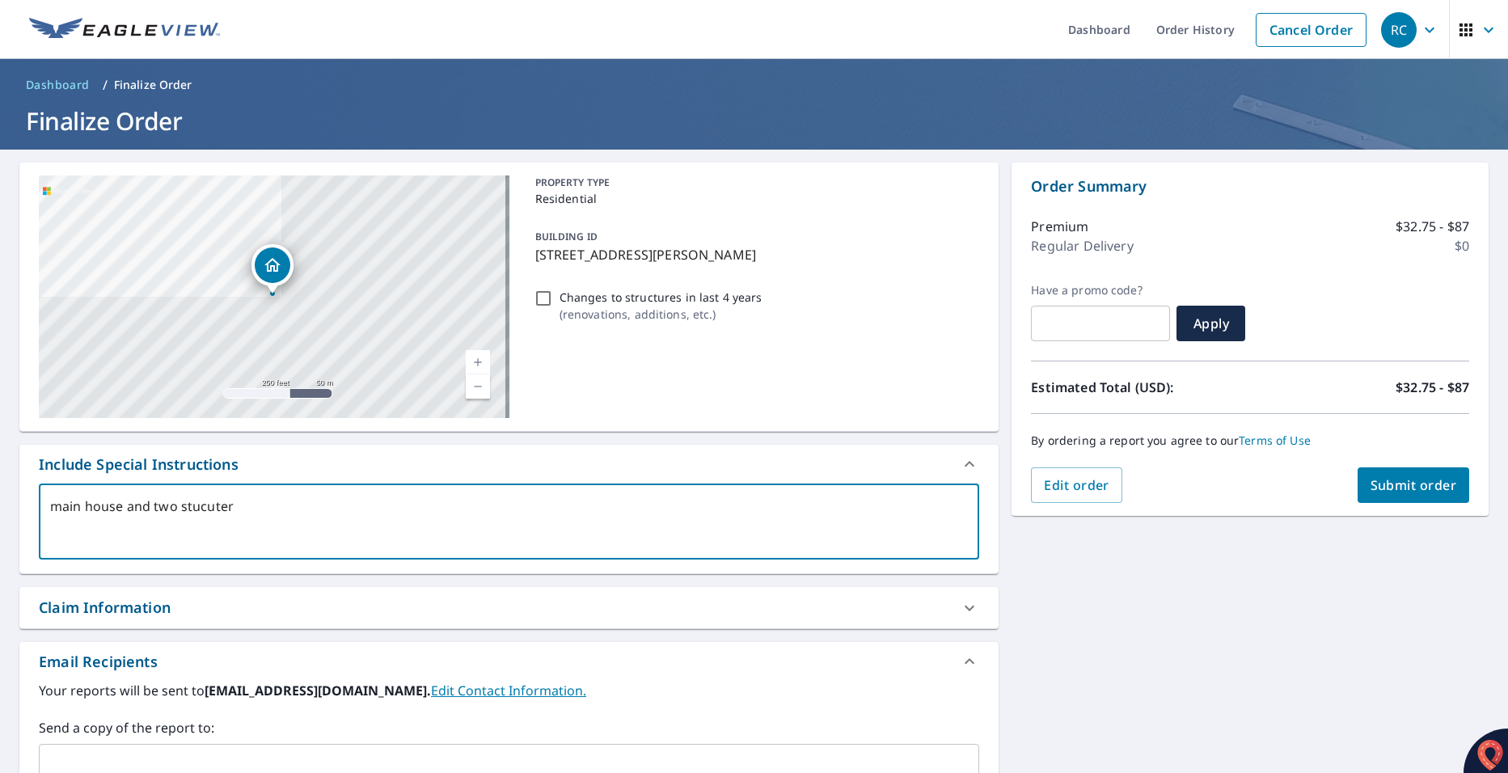
type textarea "x"
type textarea "main house and two stucut"
type textarea "x"
type textarea "main house and two stucu"
type textarea "x"
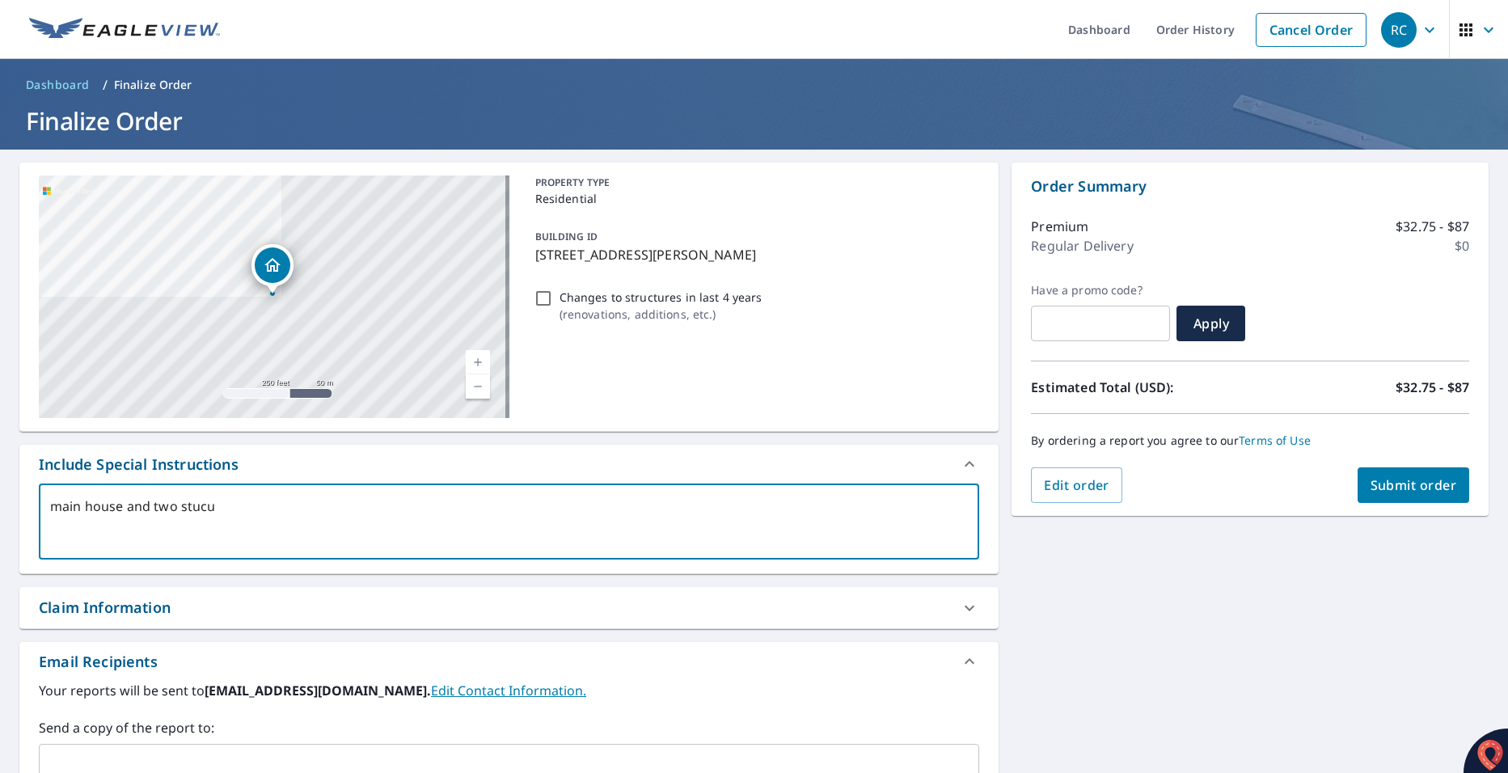
type textarea "main house and two stuc"
type textarea "x"
type textarea "main house and two stu"
type textarea "x"
type textarea "main house and two st"
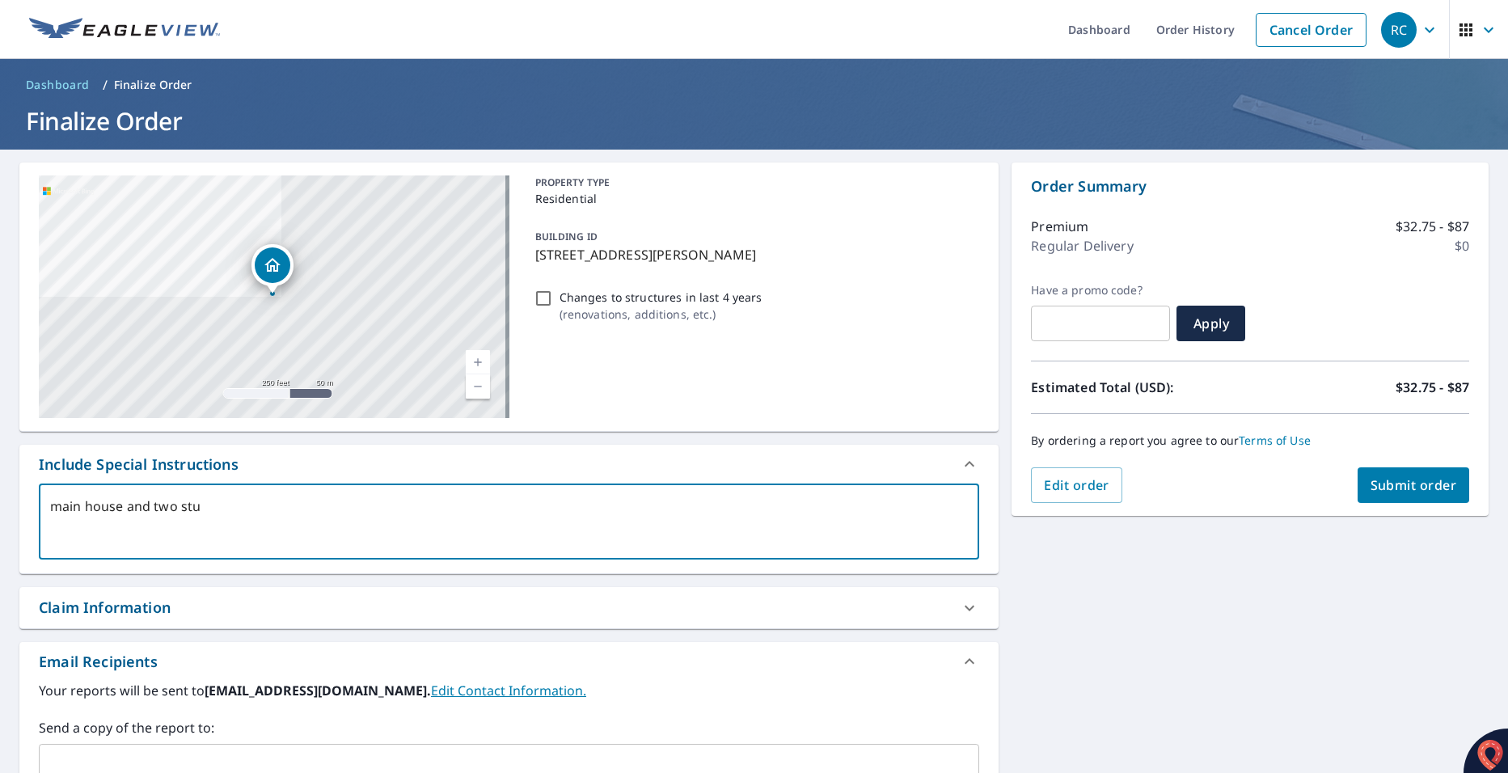
type textarea "x"
type textarea "main house and two str"
type textarea "x"
type textarea "main house and two stru"
type textarea "x"
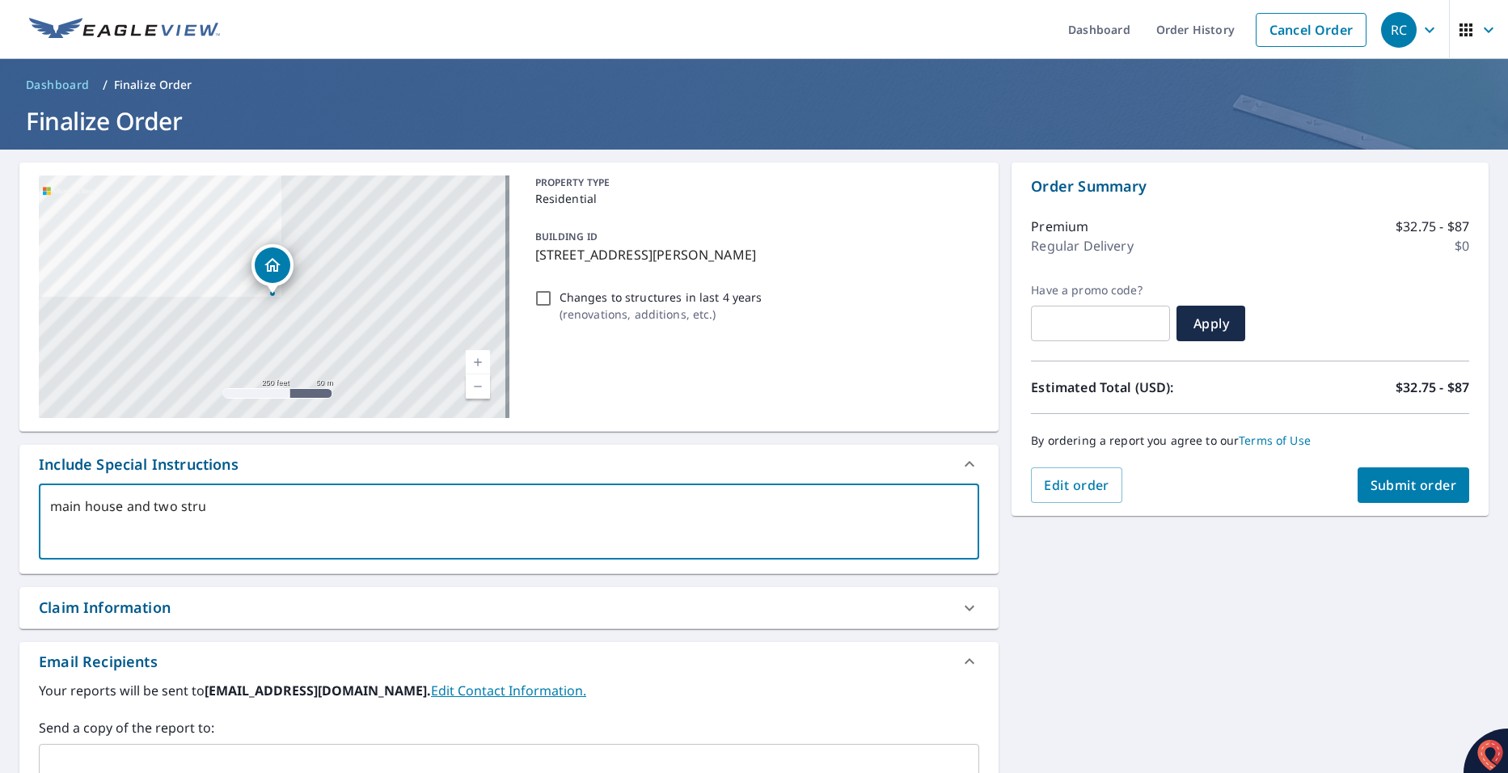
type textarea "main house and two struc"
type textarea "x"
type textarea "main house and two struct"
type textarea "x"
type textarea "main house and two structu"
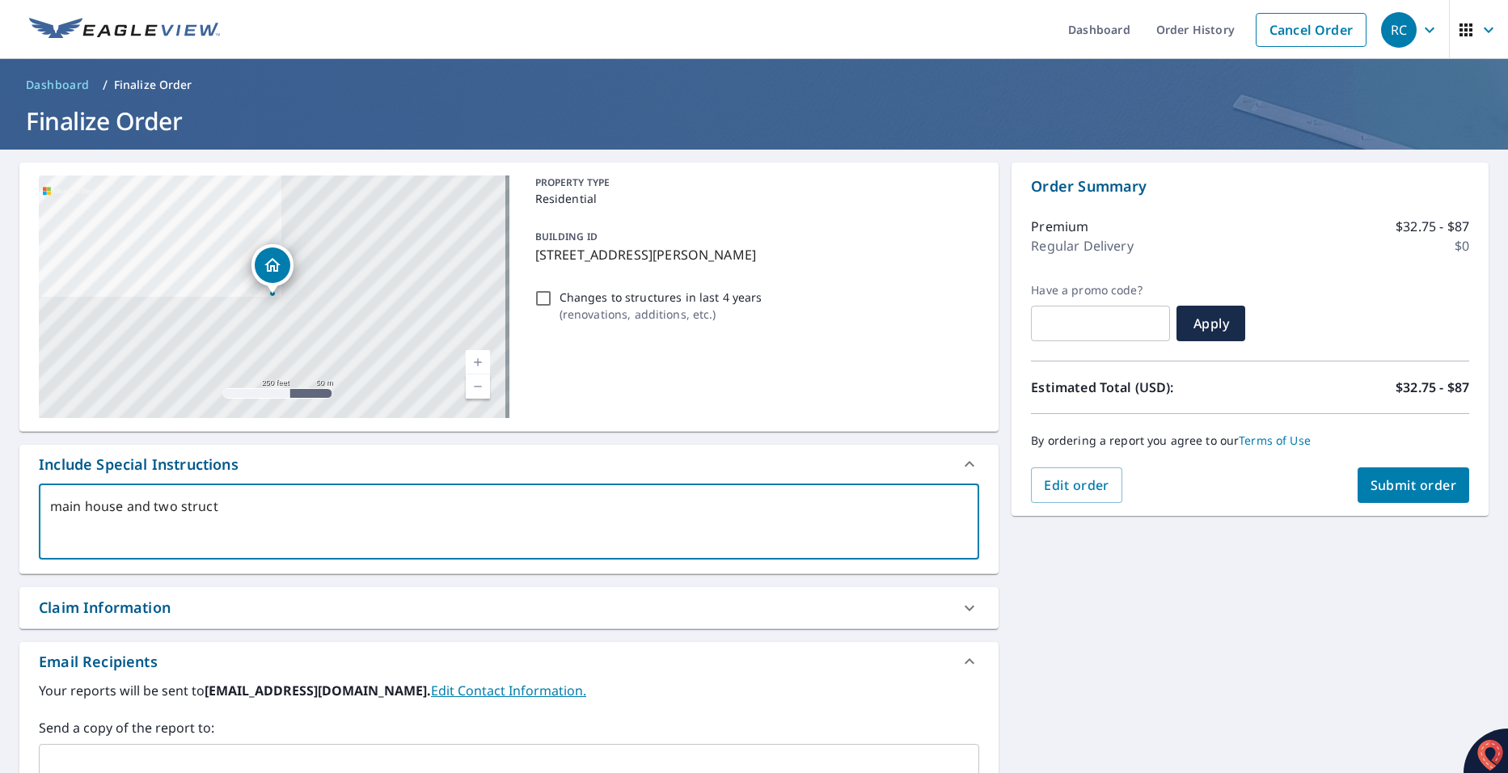
type textarea "x"
type textarea "main house and two structur"
type textarea "x"
type textarea "main house and two structure"
type textarea "x"
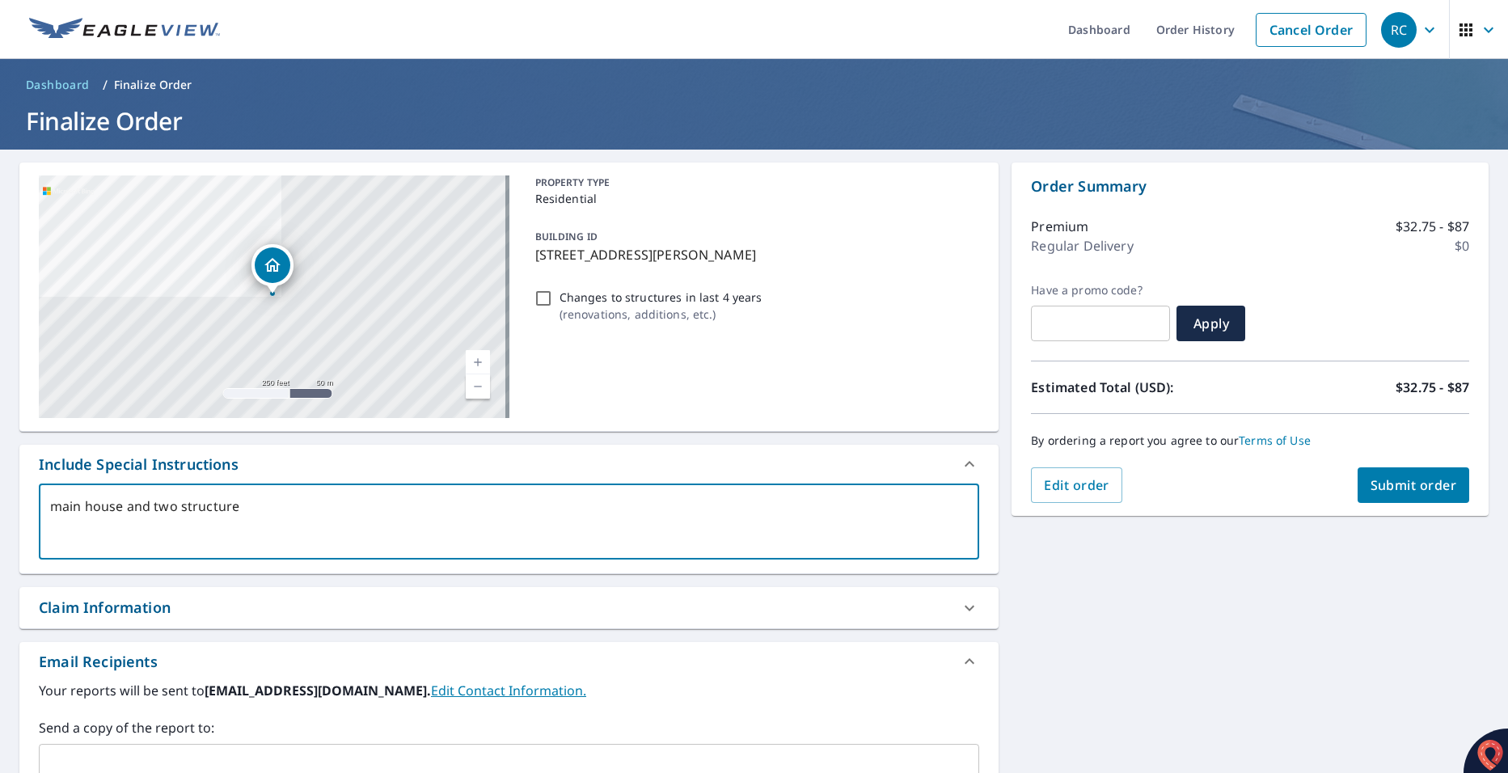
type textarea "main house and two structures"
type textarea "x"
type textarea "main house and two structures"
type textarea "x"
type textarea "main house and two structures a"
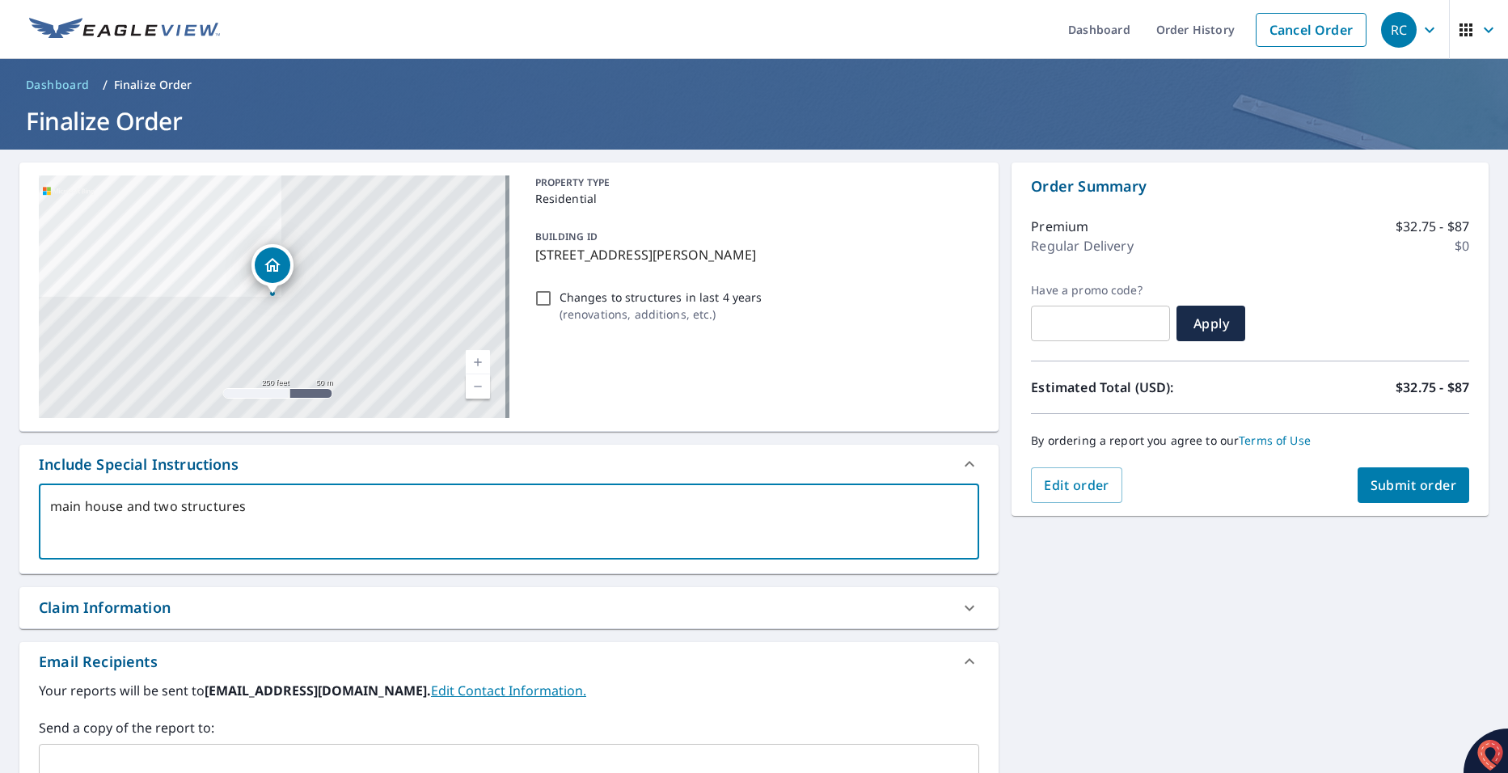
type textarea "x"
type textarea "main house and two structures at"
type textarea "x"
type textarea "main house and two structures at"
type textarea "x"
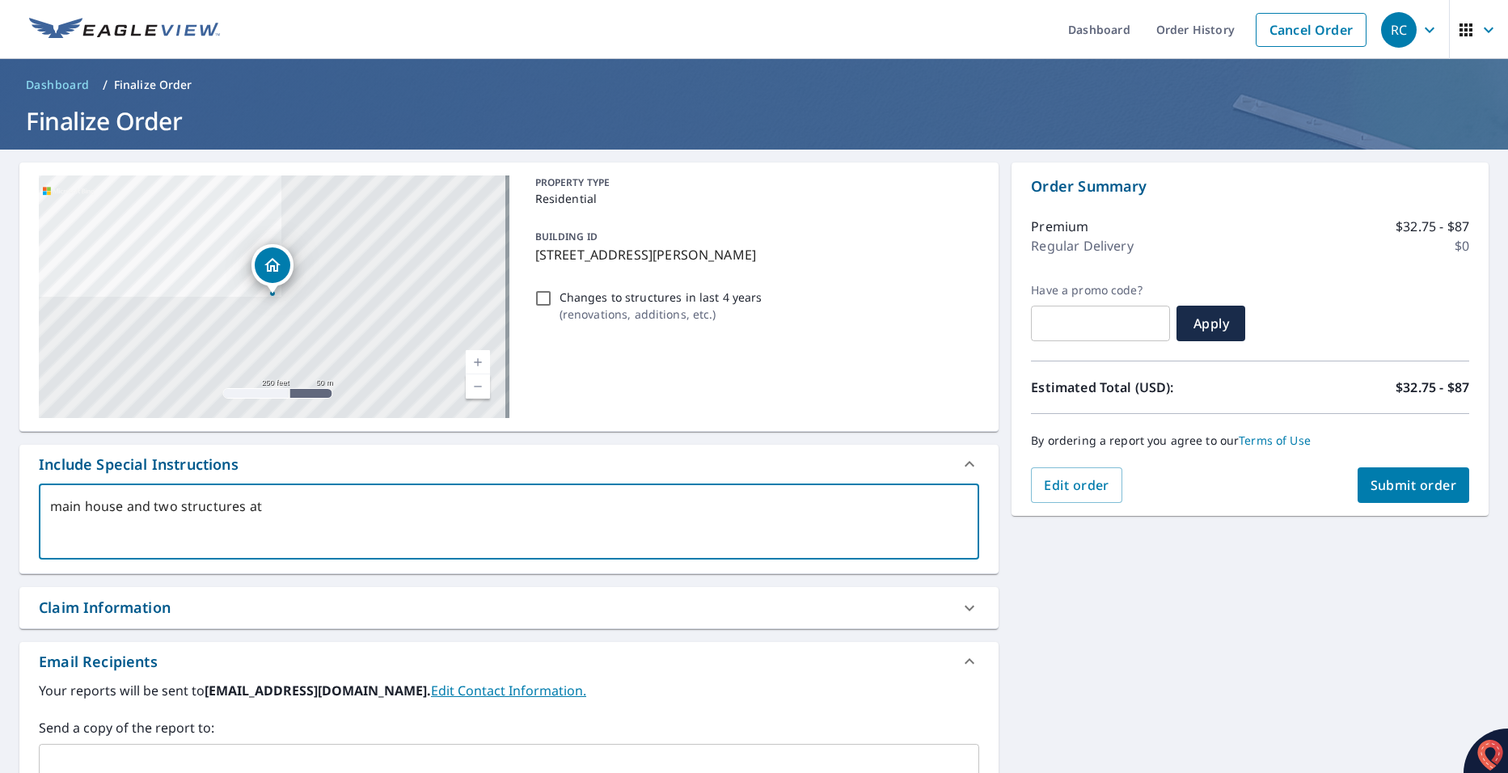
type textarea "main house and two structures at l"
type textarea "x"
type textarea "main house and two structures at la"
type textarea "x"
type textarea "main house and two structures at lak"
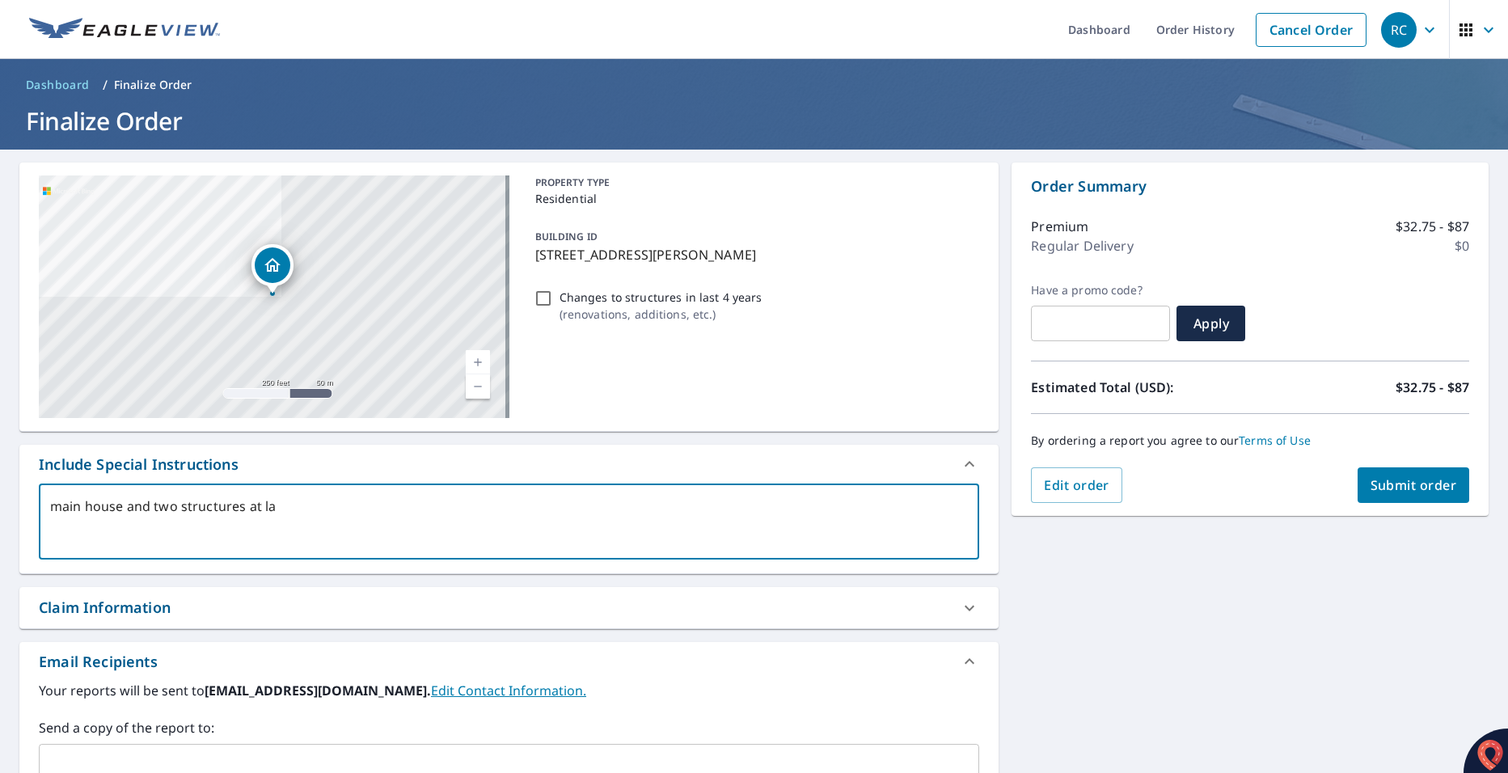
type textarea "x"
type textarea "main house and two structures at lake"
type textarea "x"
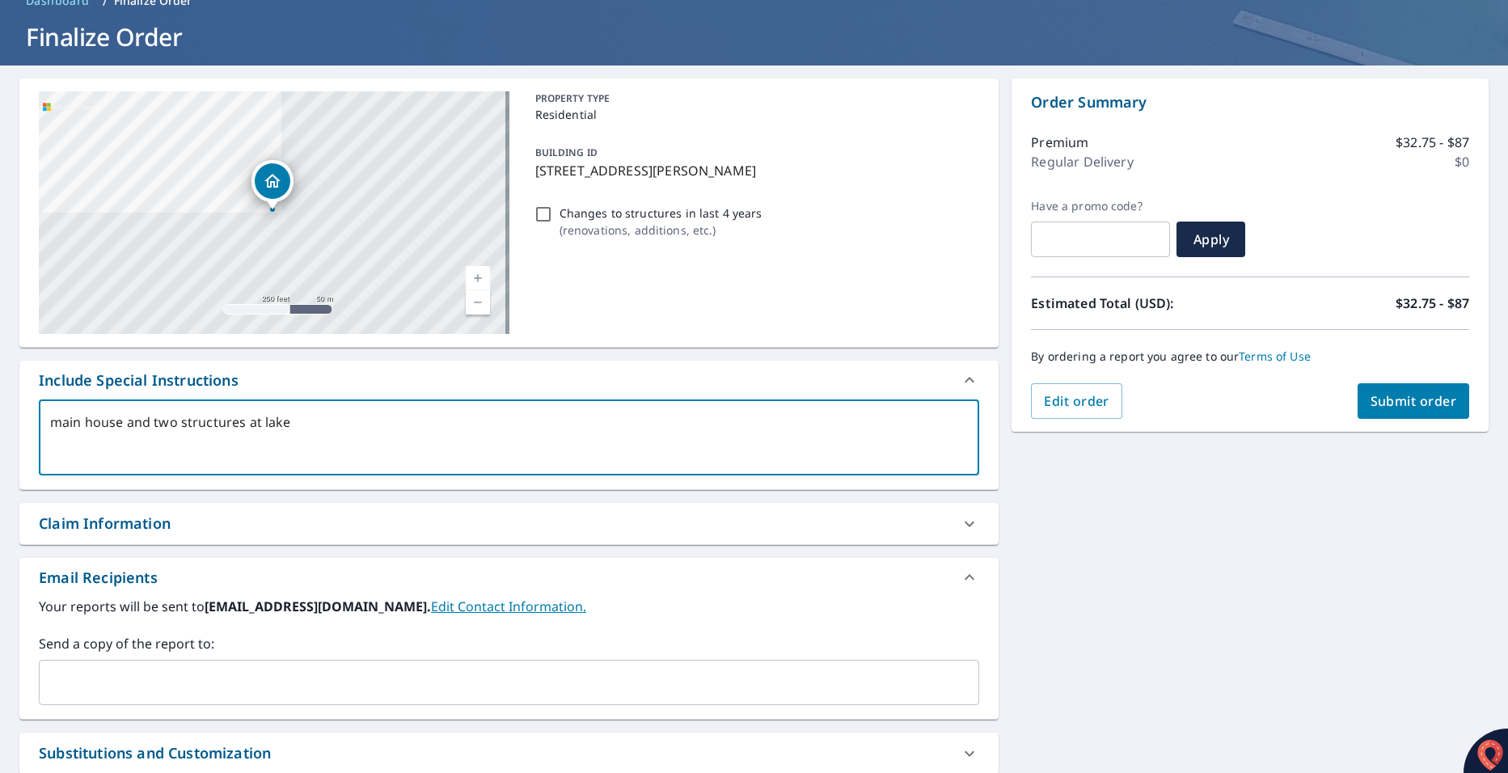
scroll to position [83, 0]
type textarea "main house and two structures at lake"
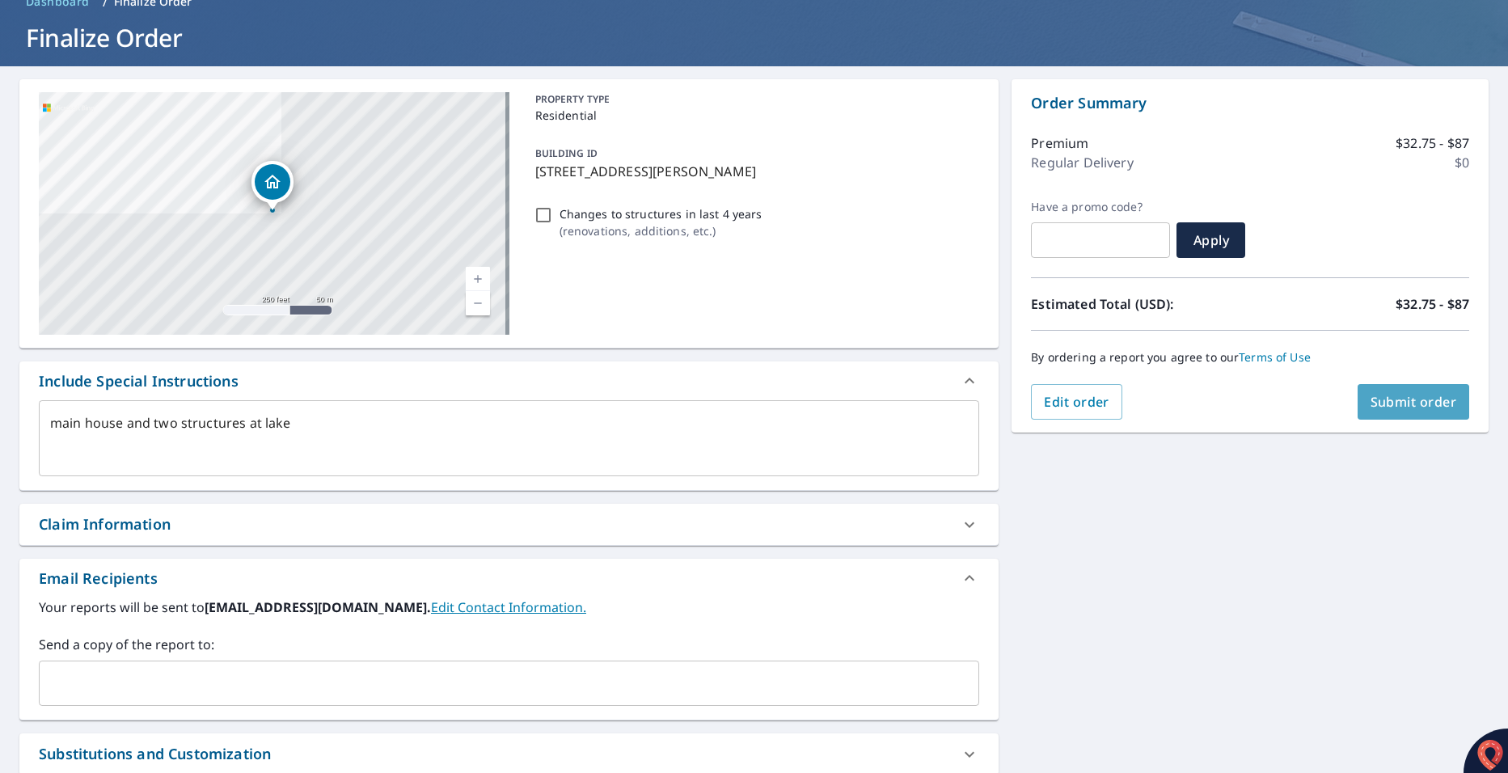
click at [1429, 413] on button "Submit order" at bounding box center [1414, 402] width 112 height 36
type textarea "x"
